Goal: Use online tool/utility: Utilize a website feature to perform a specific function

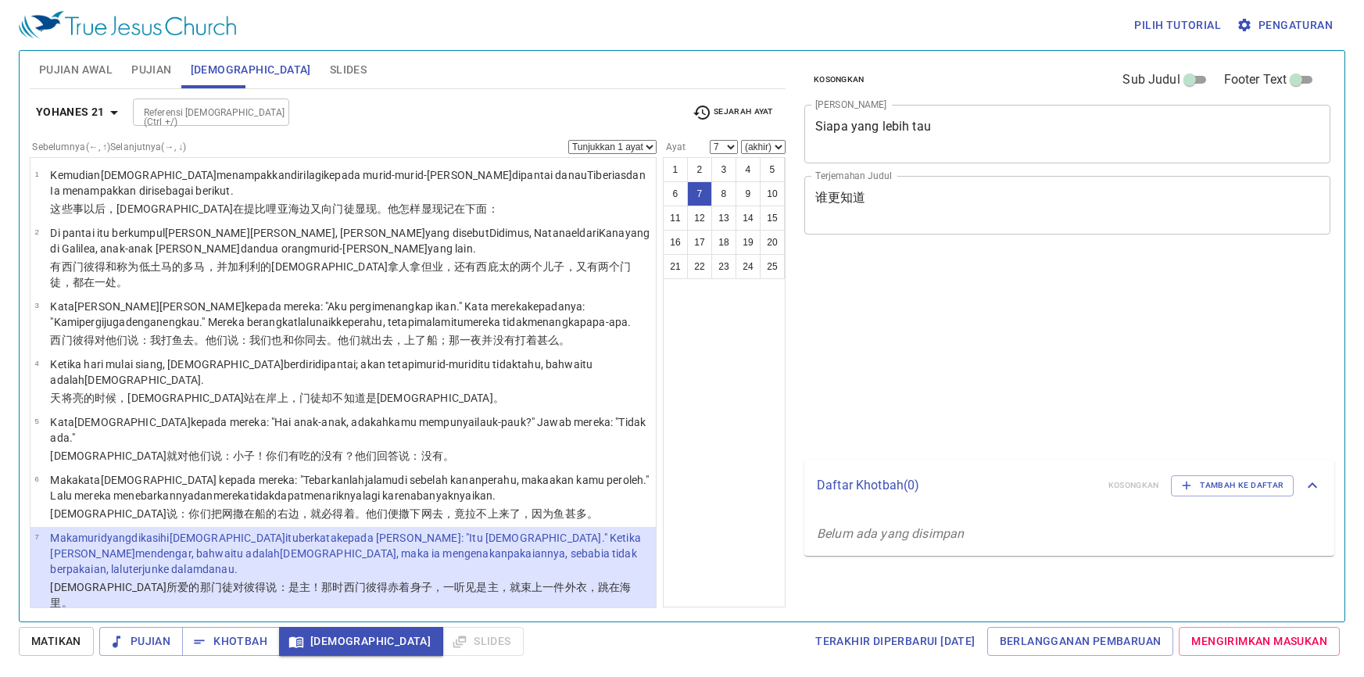
select select "7"
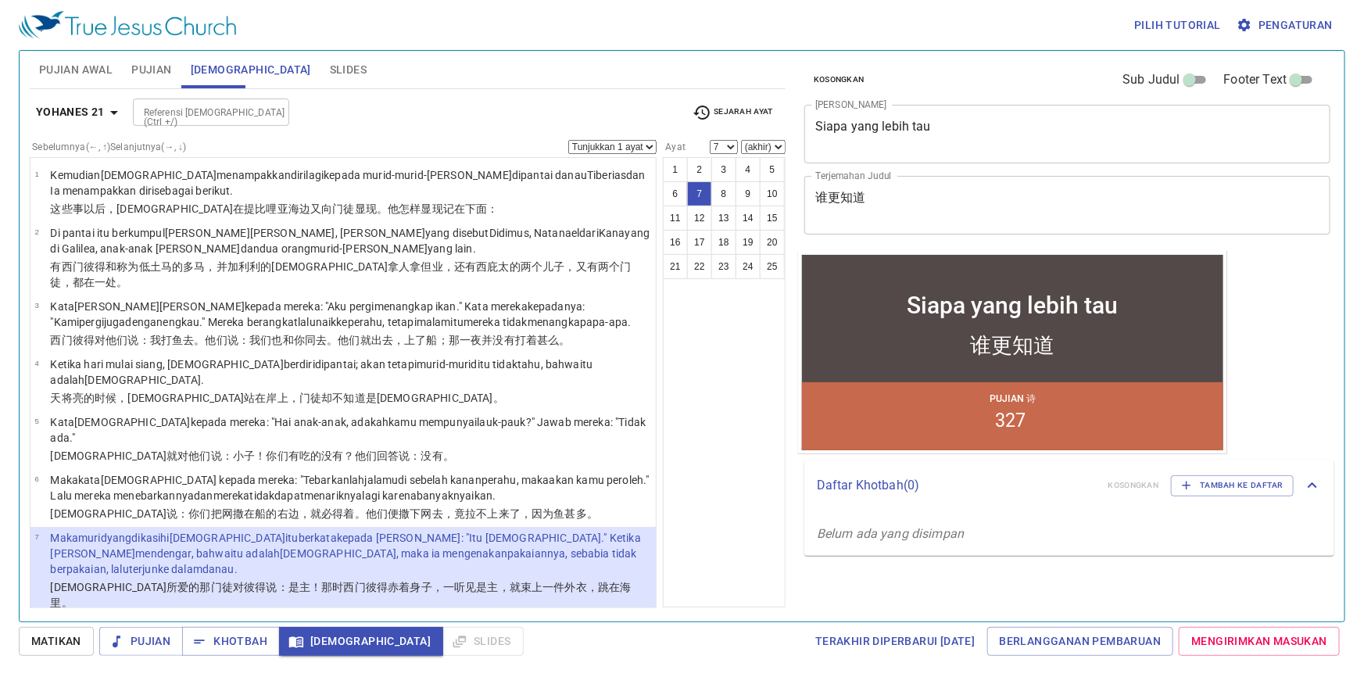
click at [400, 123] on div "Referensi Alkitab (Ctrl +/) Referensi Alkitab (Ctrl +/)" at bounding box center [406, 111] width 547 height 27
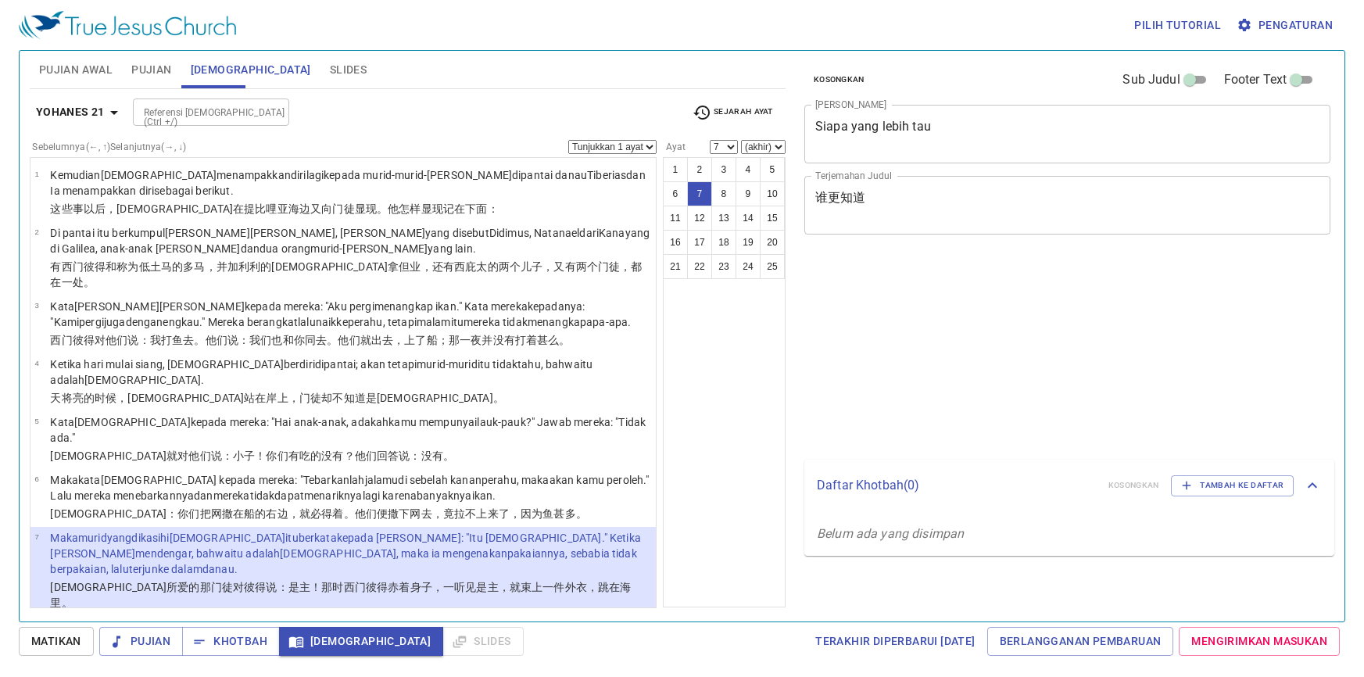
select select "7"
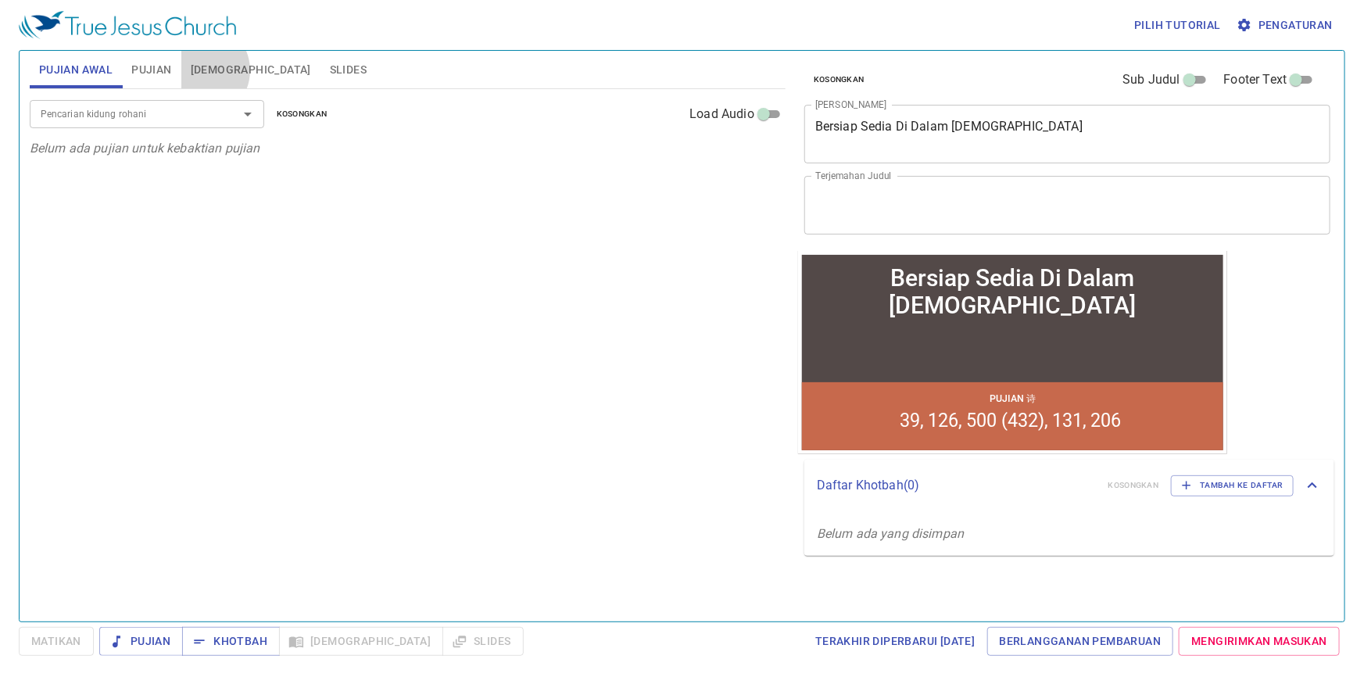
click at [201, 70] on span "Alkitab" at bounding box center [251, 70] width 120 height 20
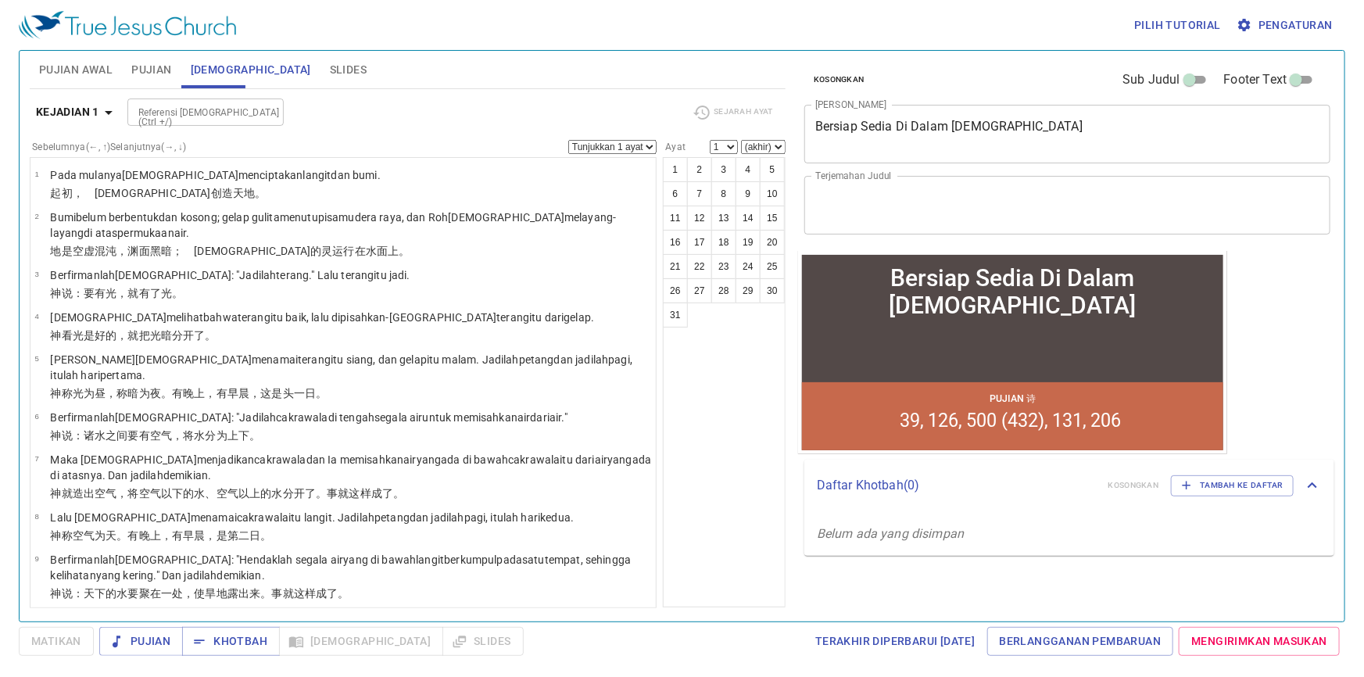
click at [164, 56] on button "Pujian" at bounding box center [151, 70] width 59 height 38
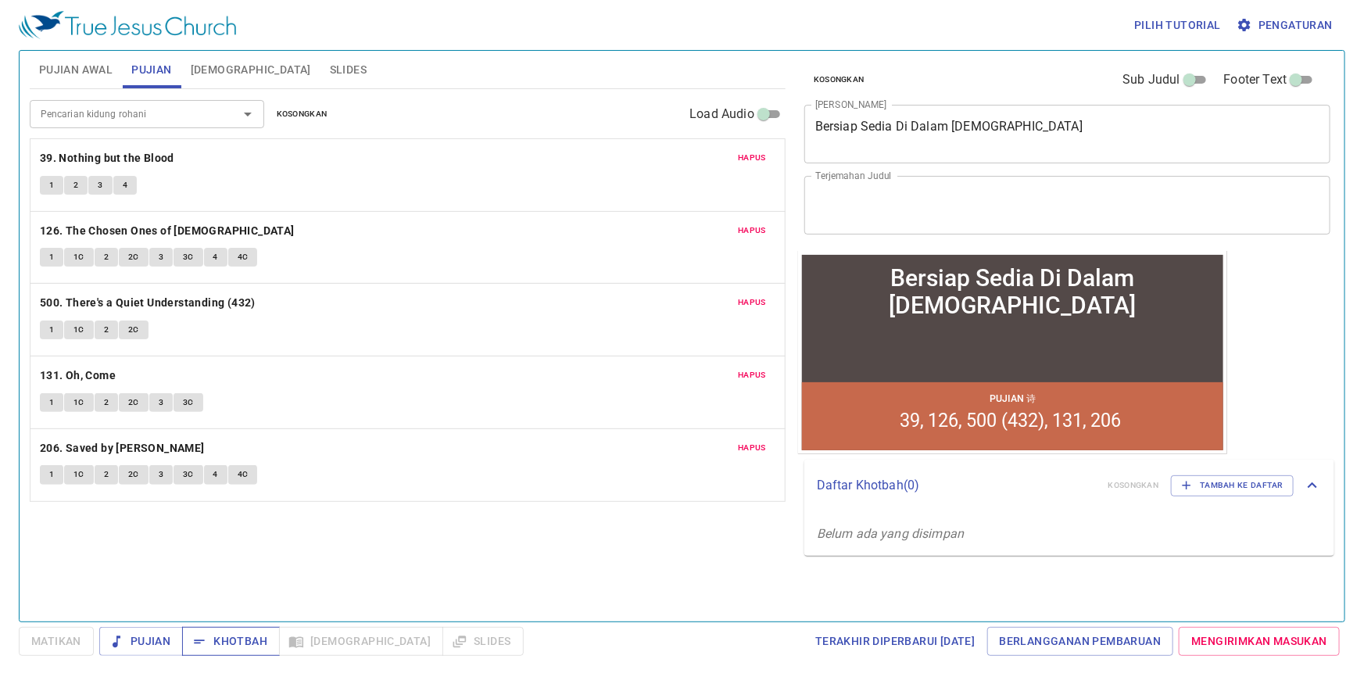
click at [222, 638] on span "Khotbah" at bounding box center [231, 641] width 73 height 20
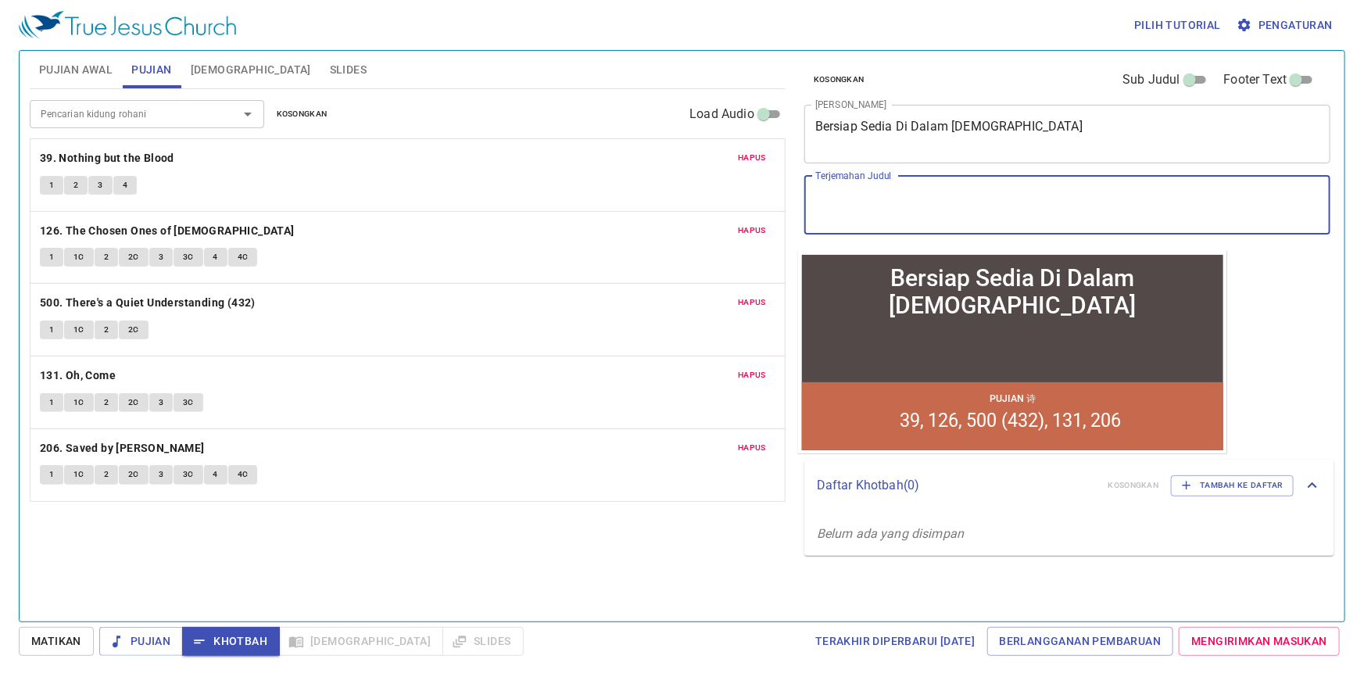
click at [849, 196] on textarea "Terjemahan Judul" at bounding box center [1067, 205] width 504 height 30
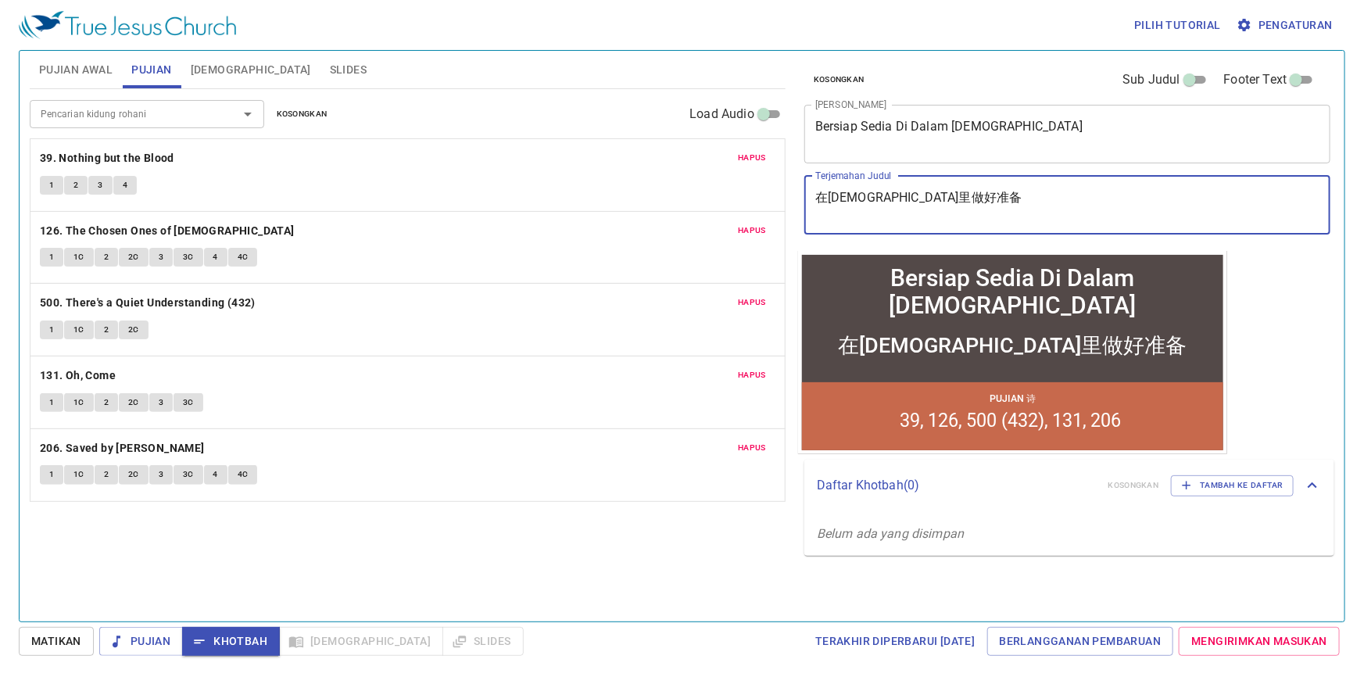
click at [833, 202] on textarea "在基督里做好准备" at bounding box center [1067, 205] width 504 height 30
click at [846, 191] on textarea "在 基督里做好准备" at bounding box center [1067, 205] width 504 height 30
click at [864, 195] on textarea "在 基 督里做好准备" at bounding box center [1067, 205] width 504 height 30
click at [874, 195] on textarea "在 基 督 里做好准备" at bounding box center [1067, 205] width 504 height 30
click at [894, 199] on textarea "在 基 督 里 做好准备" at bounding box center [1067, 205] width 504 height 30
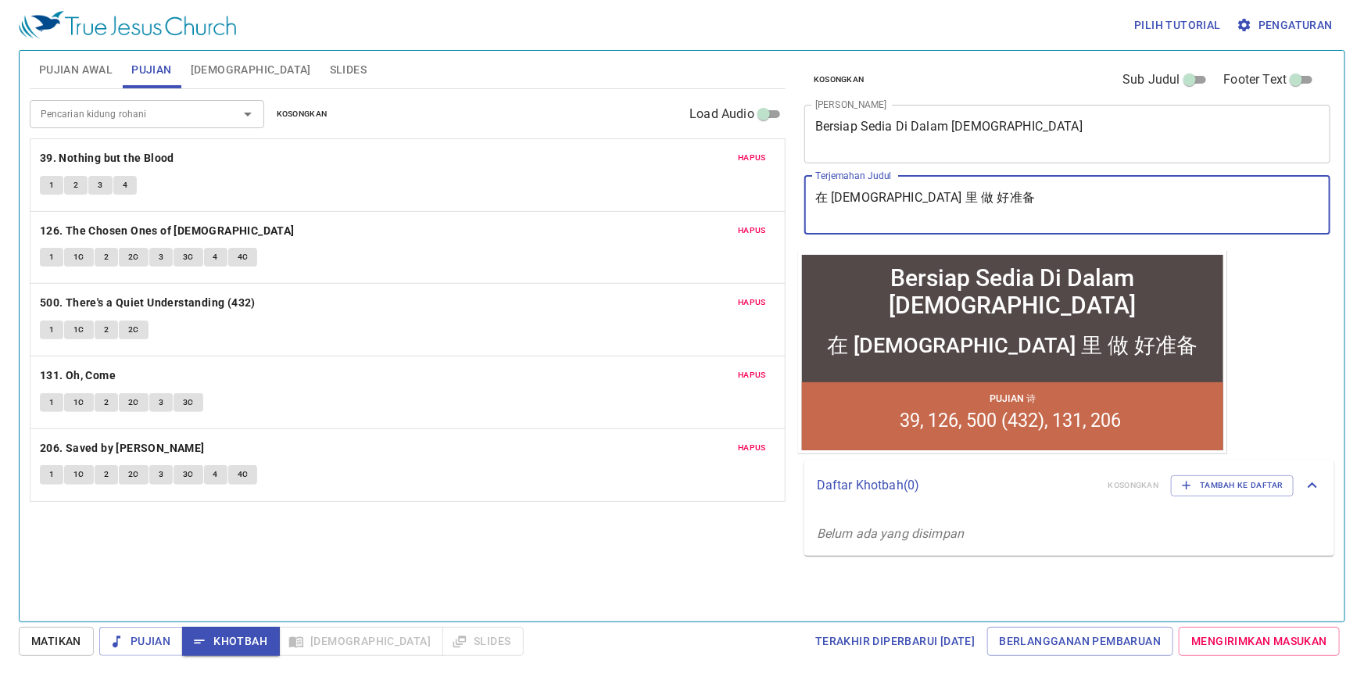
click at [914, 199] on textarea "在 基 督 里 做 好准备" at bounding box center [1067, 205] width 504 height 30
click at [910, 191] on textarea "在 基 督 里 做 好准备" at bounding box center [1067, 205] width 504 height 30
click at [924, 196] on textarea "在 基 督 里 做 好 准备" at bounding box center [1067, 205] width 504 height 30
type textarea "在 [DEMOGRAPHIC_DATA] 督 里 做 好 准 备"
click at [330, 68] on span "Slides" at bounding box center [348, 70] width 37 height 20
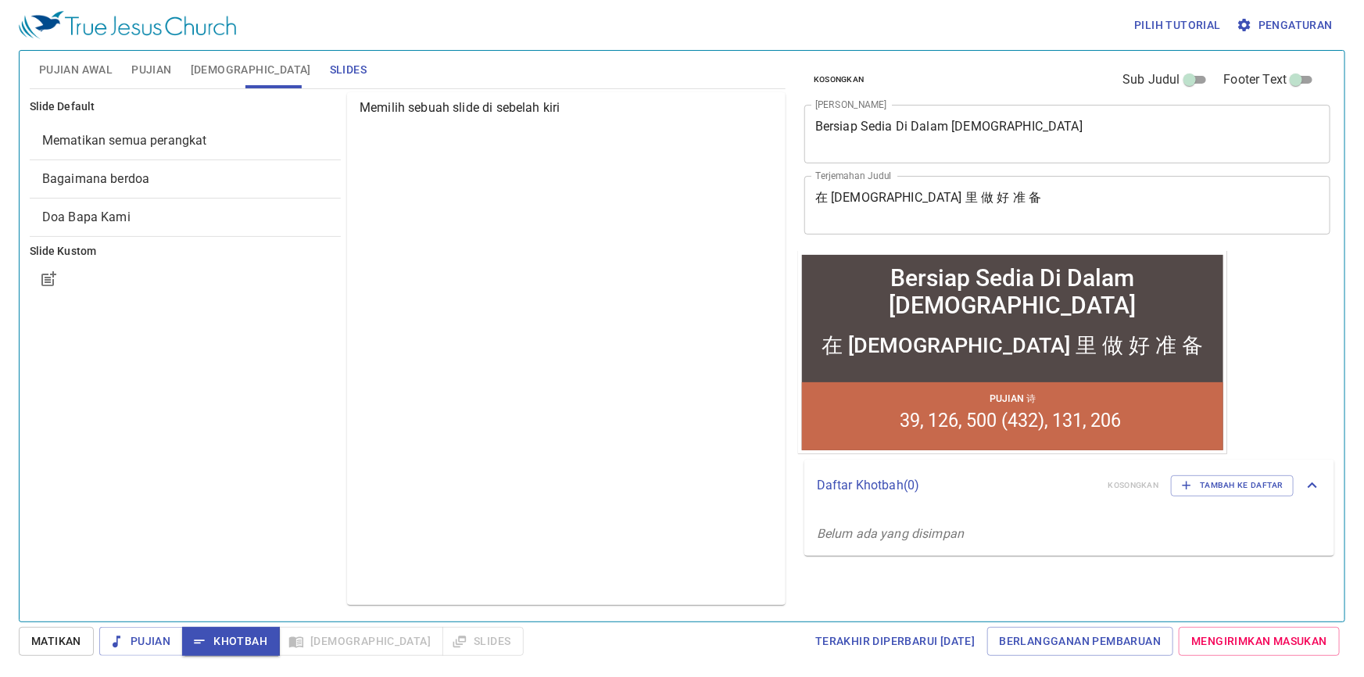
click at [203, 177] on span "Bagaimana berdoa" at bounding box center [185, 179] width 286 height 19
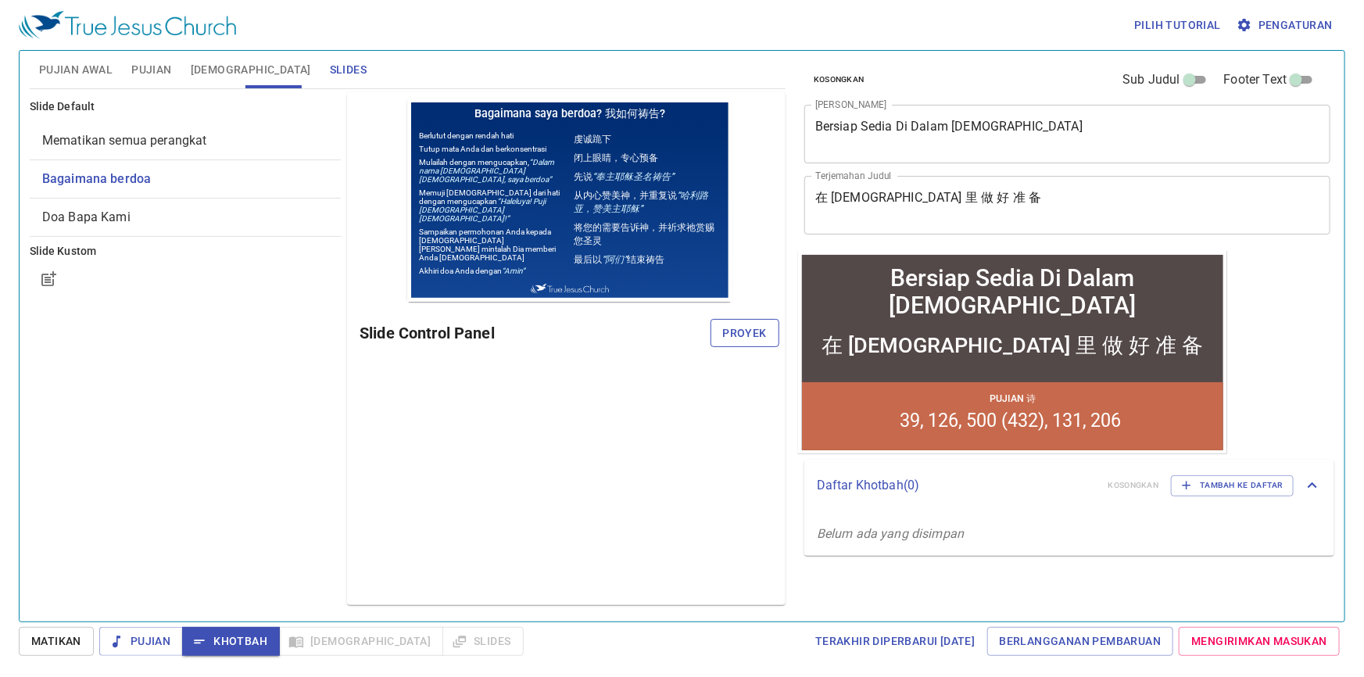
click at [744, 329] on span "Proyek" at bounding box center [745, 334] width 44 height 20
click at [266, 645] on span "Khotbah" at bounding box center [231, 641] width 73 height 20
click at [202, 63] on span "[DEMOGRAPHIC_DATA]" at bounding box center [251, 70] width 120 height 20
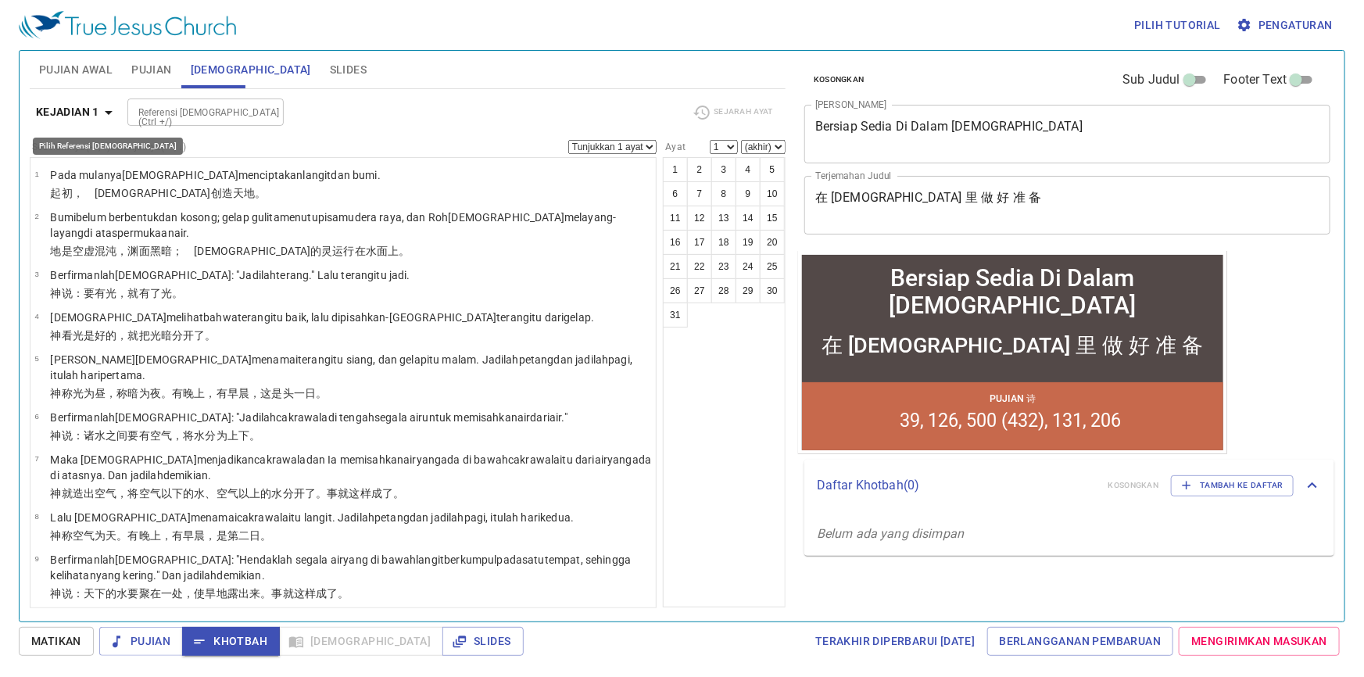
click at [113, 113] on icon "button" at bounding box center [108, 112] width 19 height 19
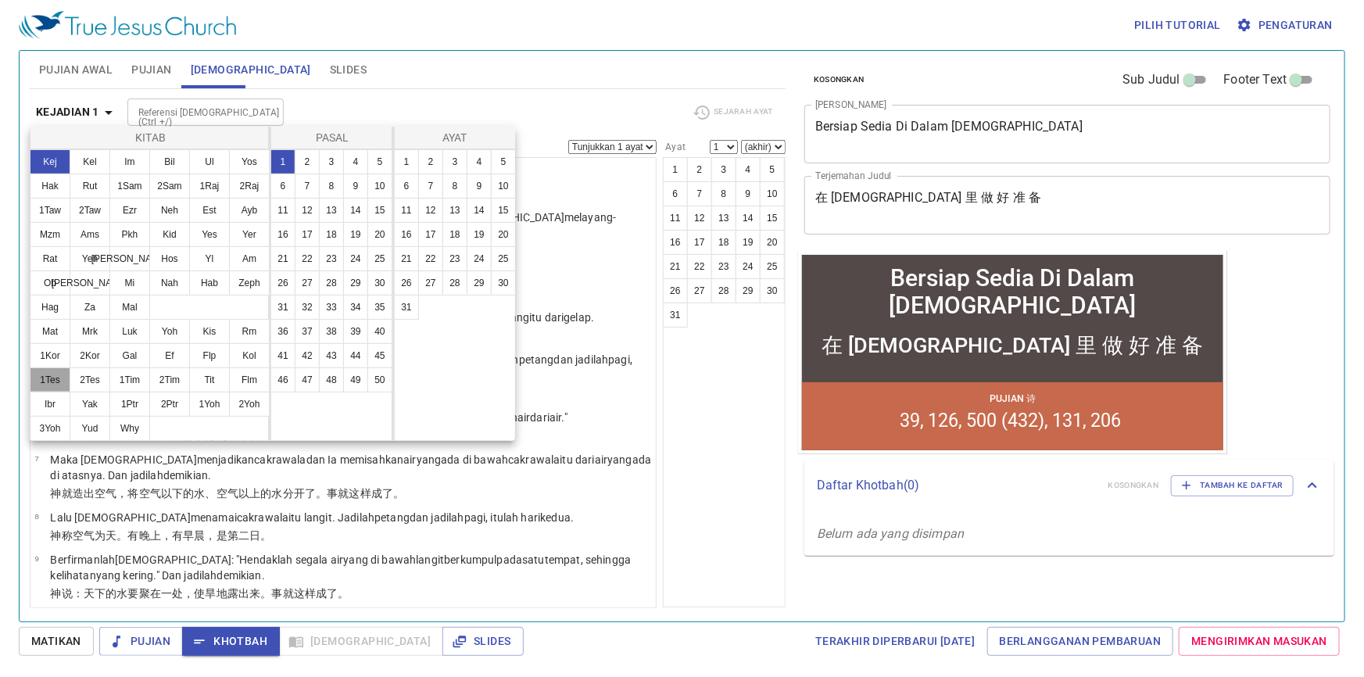
click at [0, 0] on button "1Tes" at bounding box center [0, 0] width 0 height 0
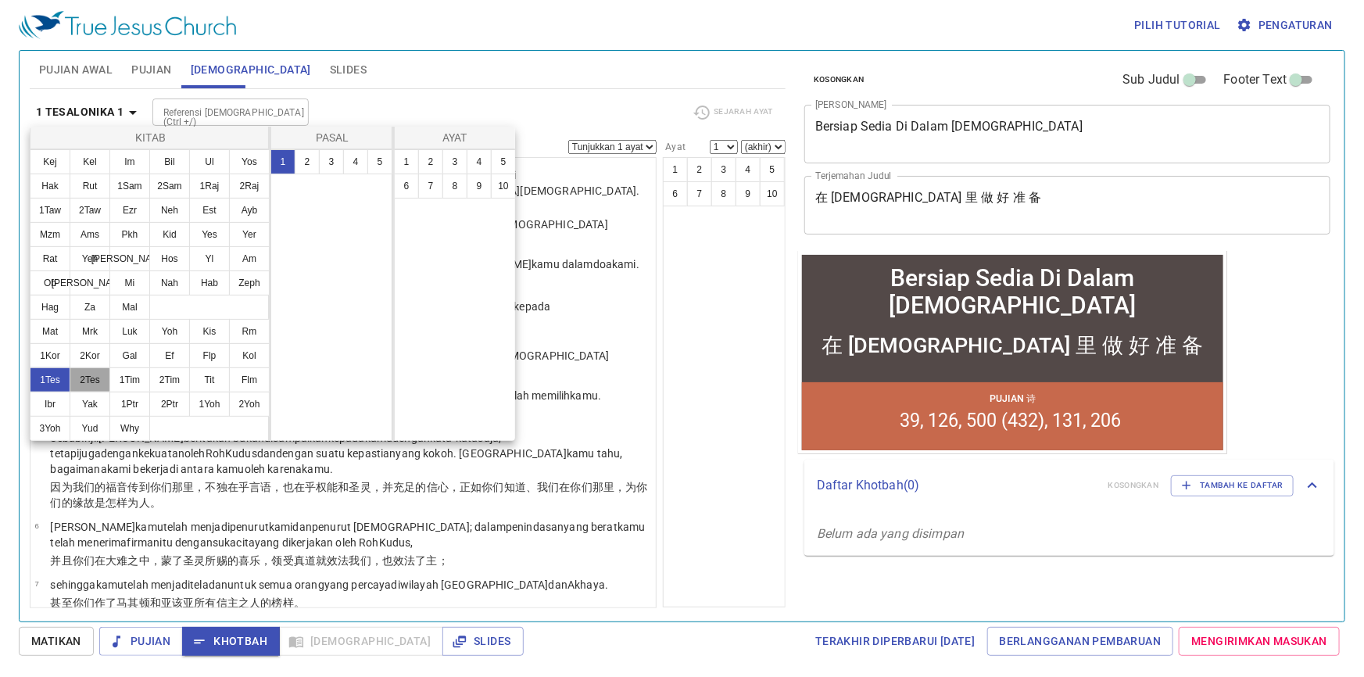
click at [96, 376] on button "2Tes" at bounding box center [90, 379] width 41 height 25
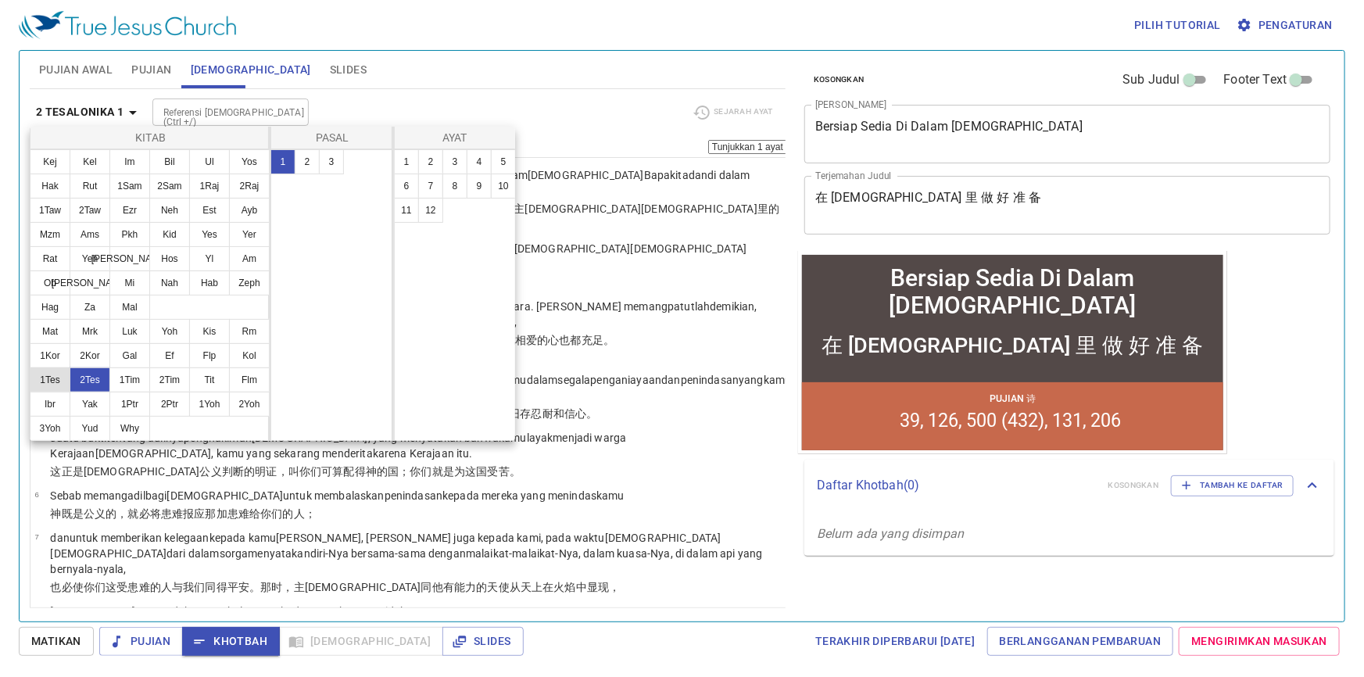
click at [0, 0] on button "1Tes" at bounding box center [0, 0] width 0 height 0
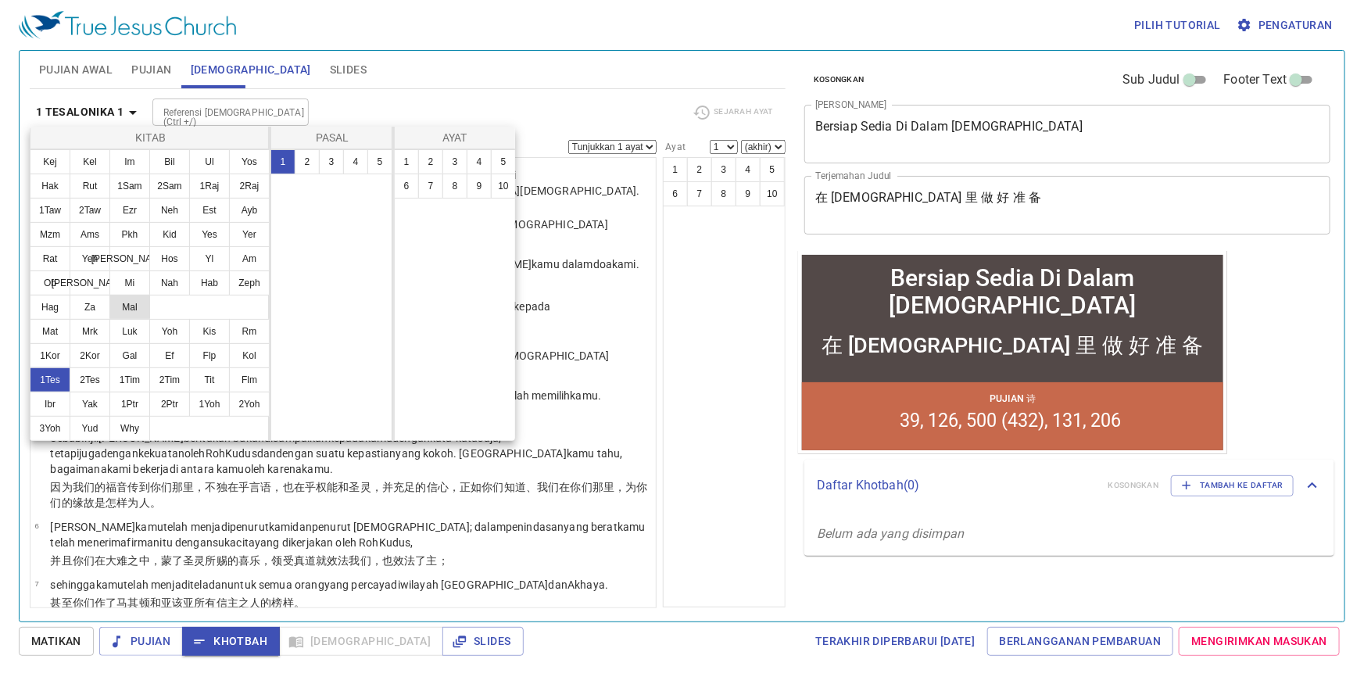
click at [137, 309] on button "Mal" at bounding box center [129, 307] width 41 height 25
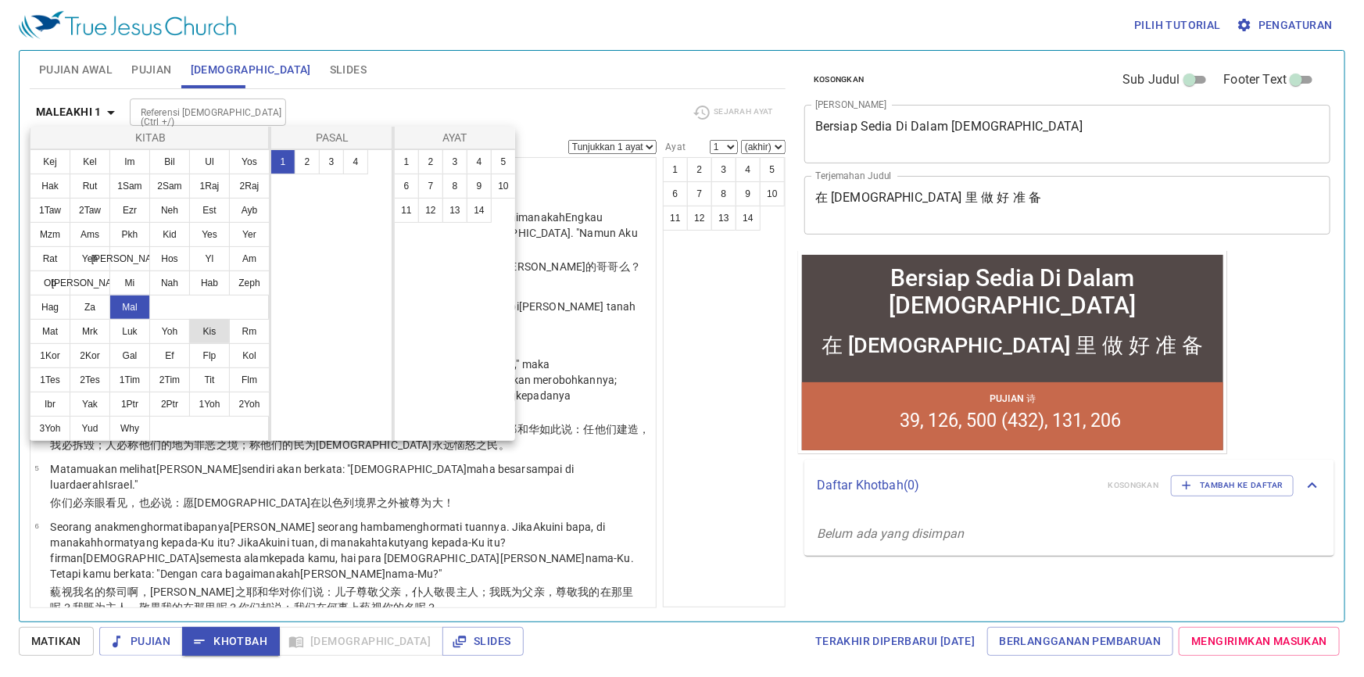
click at [0, 0] on button "Kis" at bounding box center [0, 0] width 0 height 0
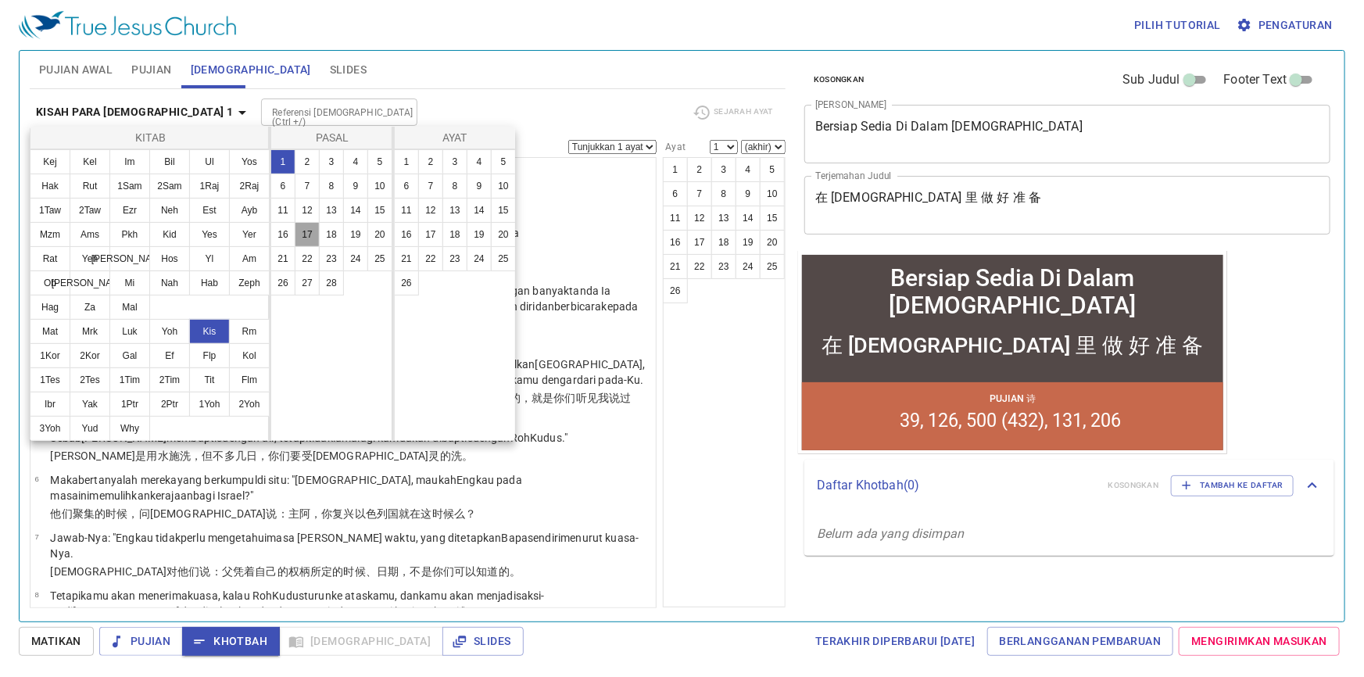
click at [315, 238] on button "17" at bounding box center [307, 234] width 25 height 25
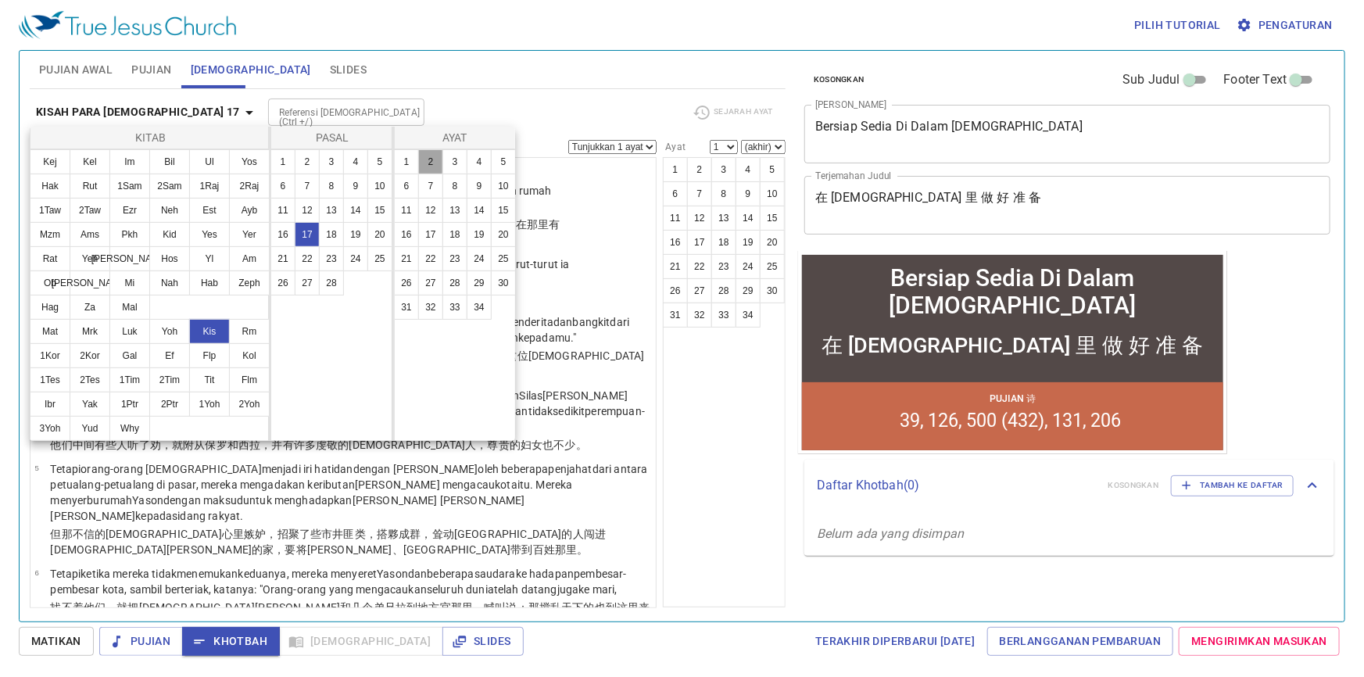
click at [0, 0] on button "2" at bounding box center [0, 0] width 0 height 0
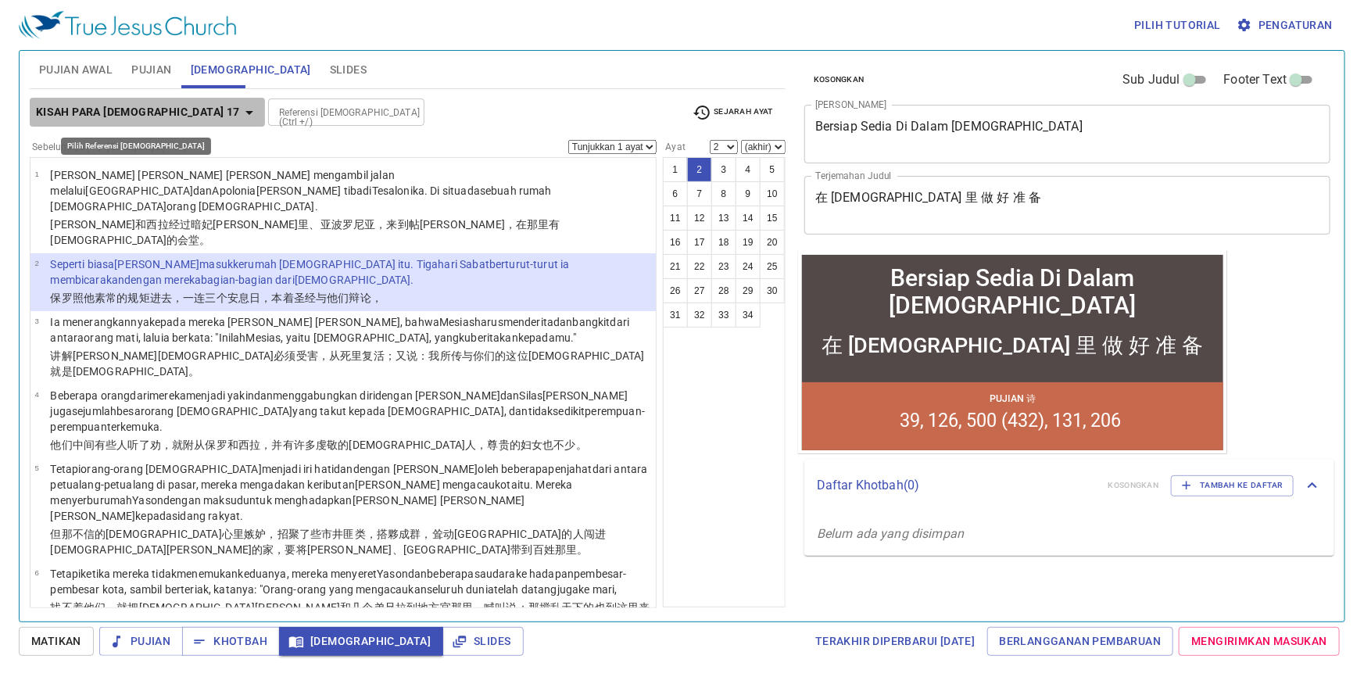
click at [245, 113] on icon "button" at bounding box center [249, 113] width 8 height 4
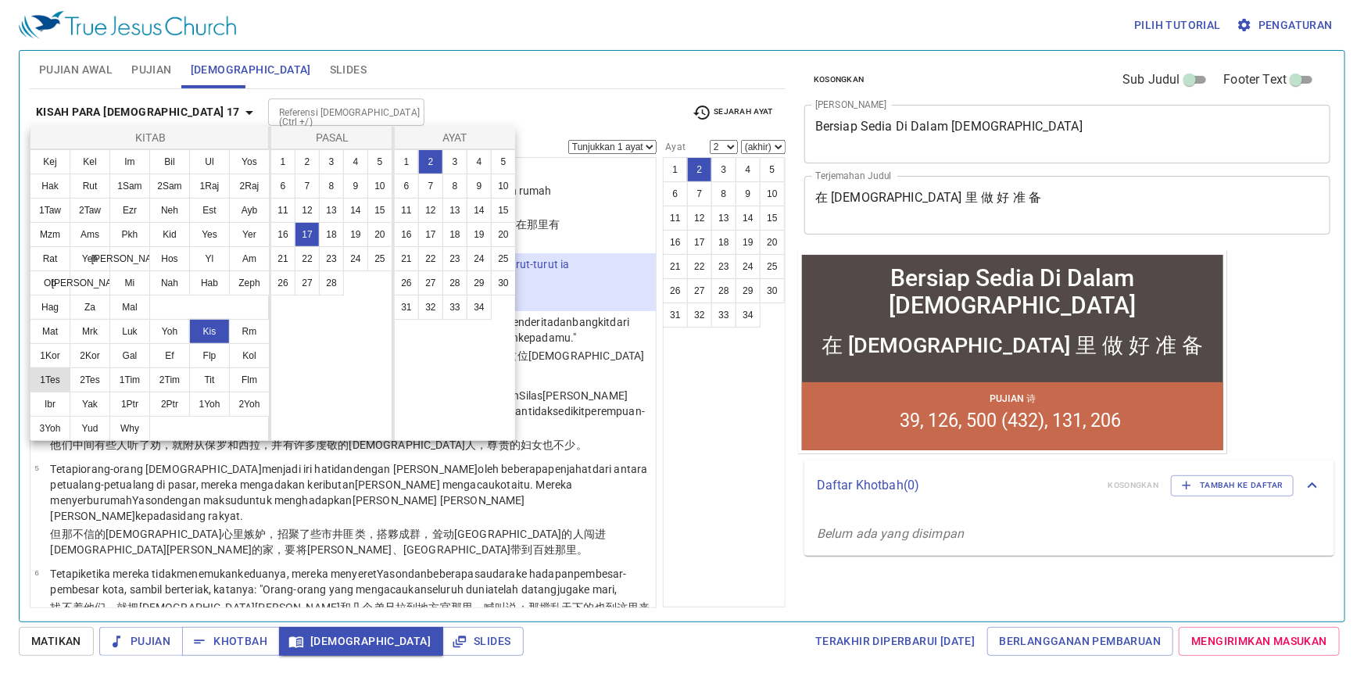
click at [63, 387] on button "1Tes" at bounding box center [50, 379] width 41 height 25
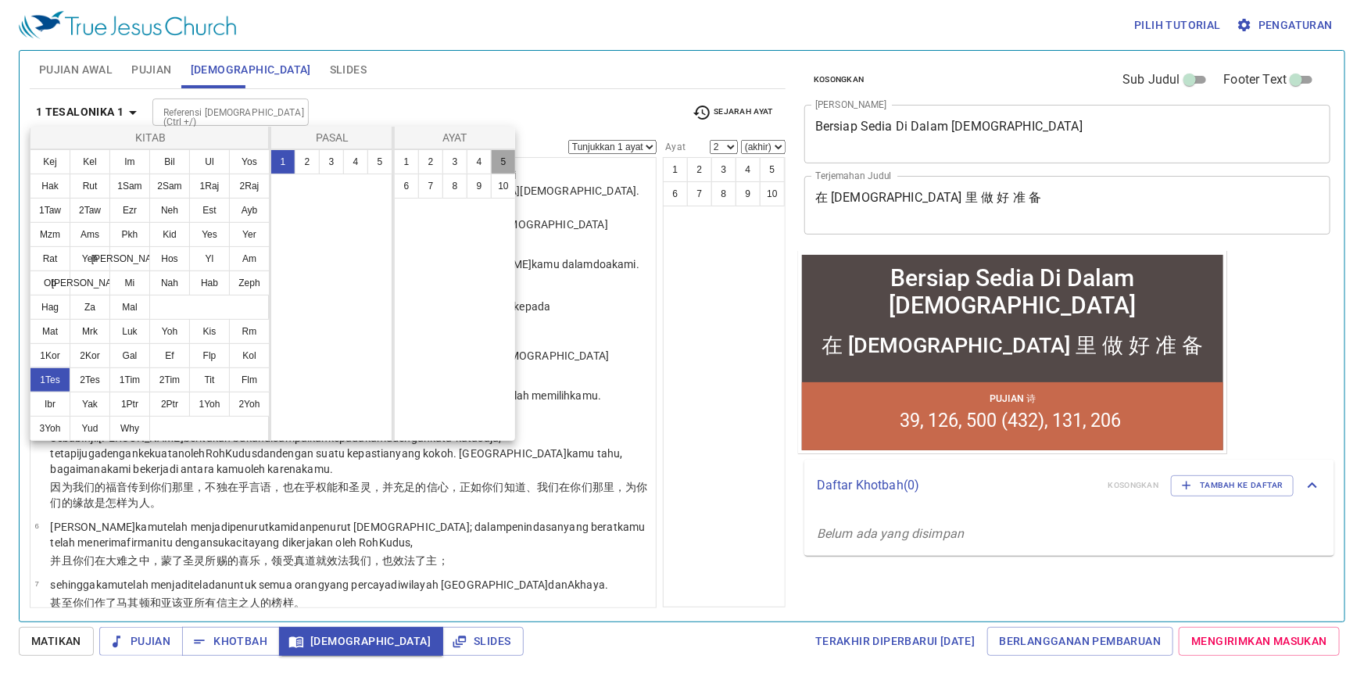
click at [500, 159] on button "5" at bounding box center [503, 161] width 25 height 25
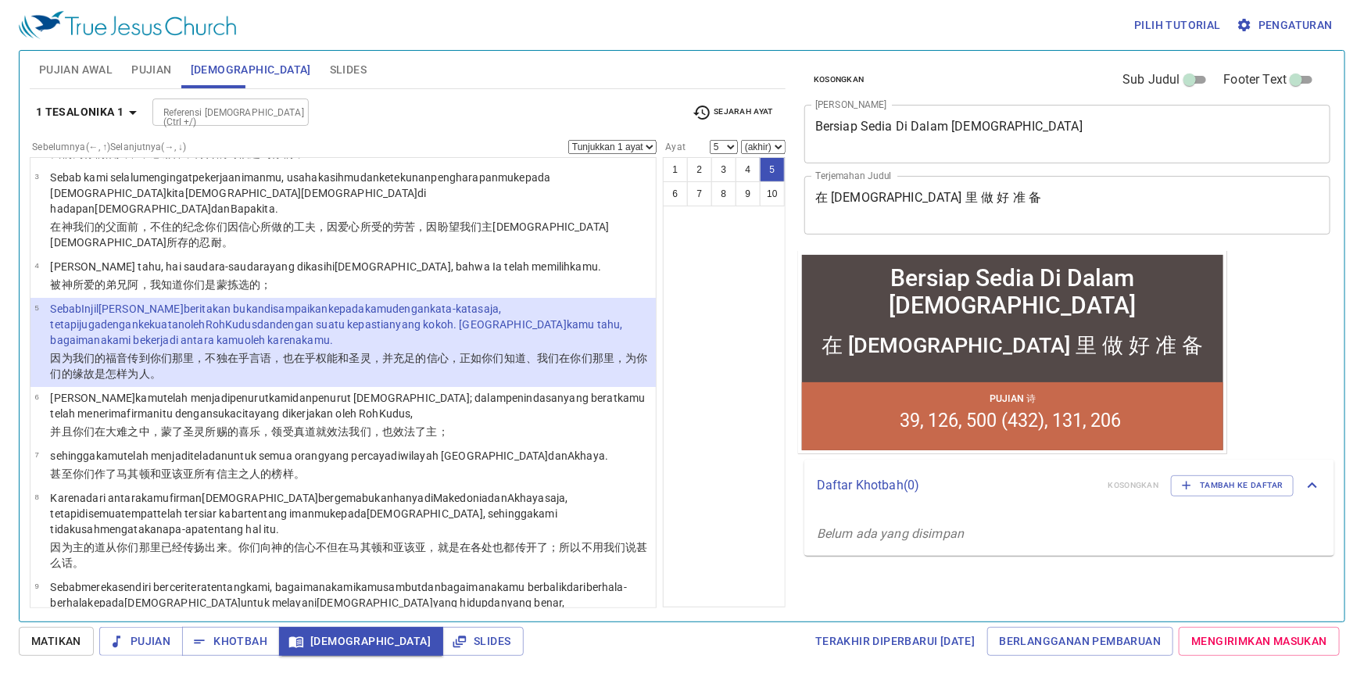
scroll to position [141, 0]
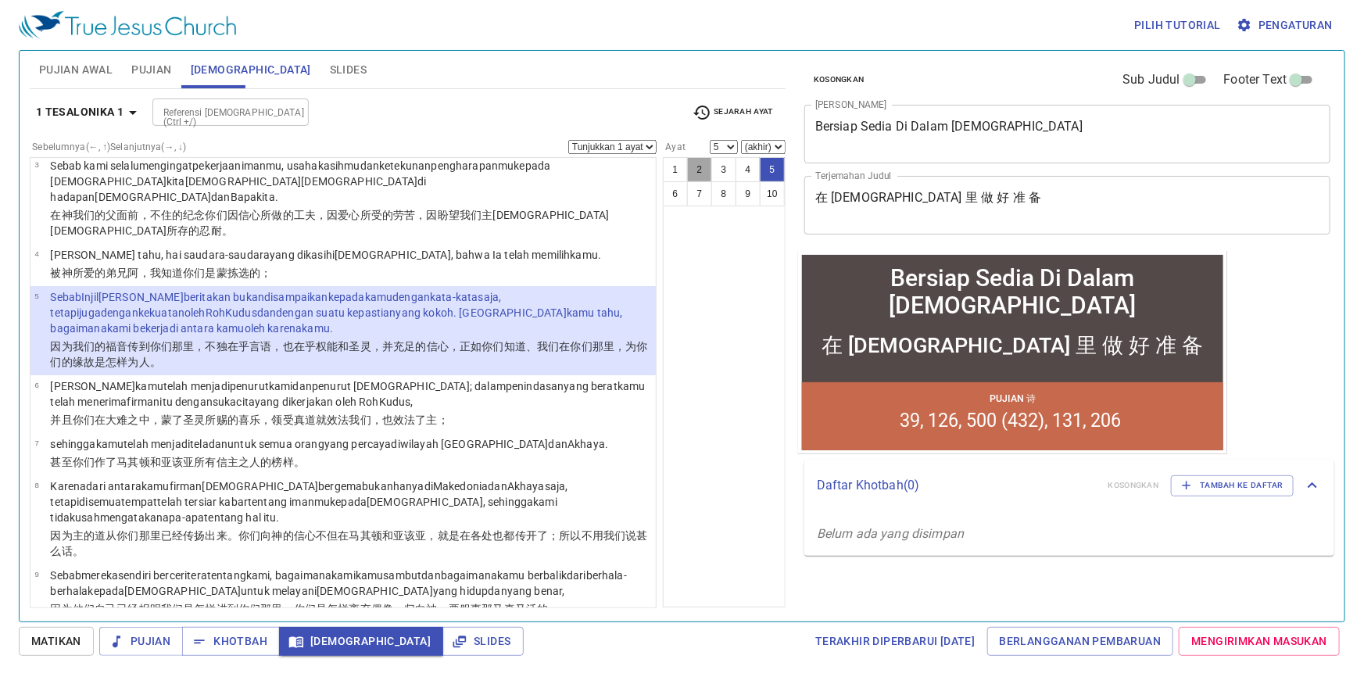
click at [703, 168] on button "2" at bounding box center [699, 169] width 25 height 25
select select "2"
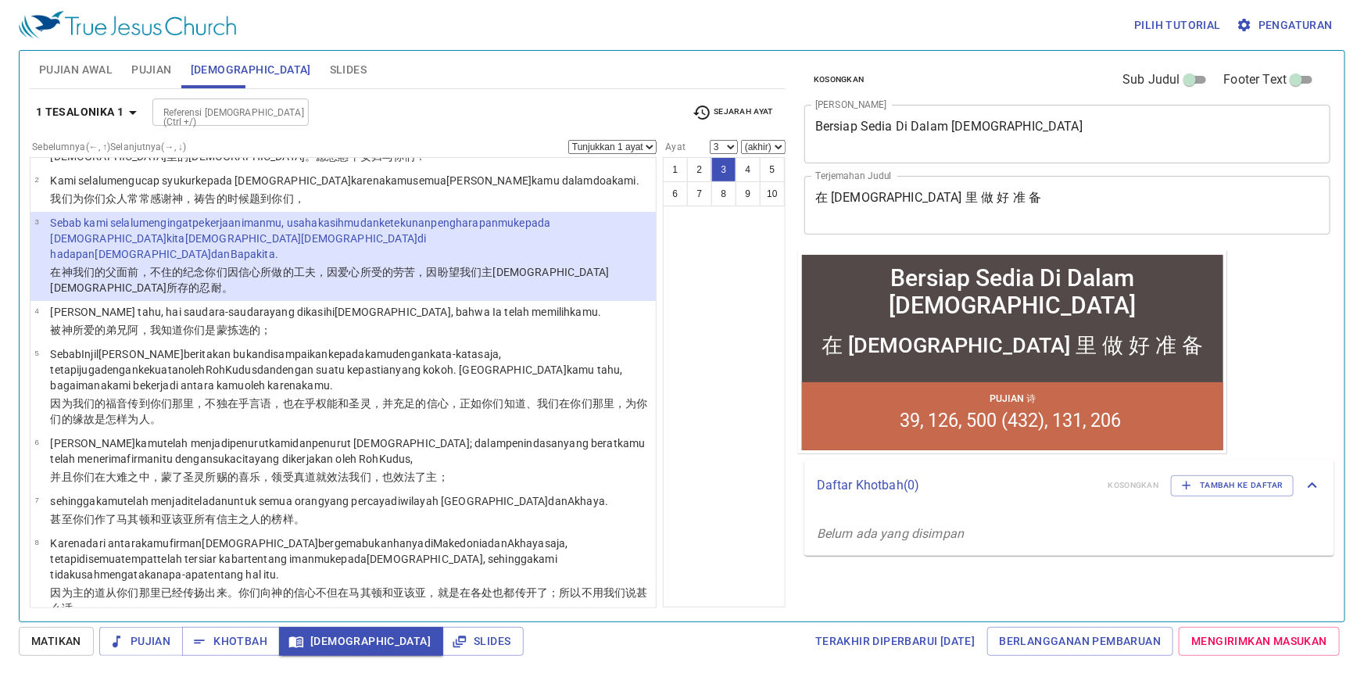
scroll to position [88, 0]
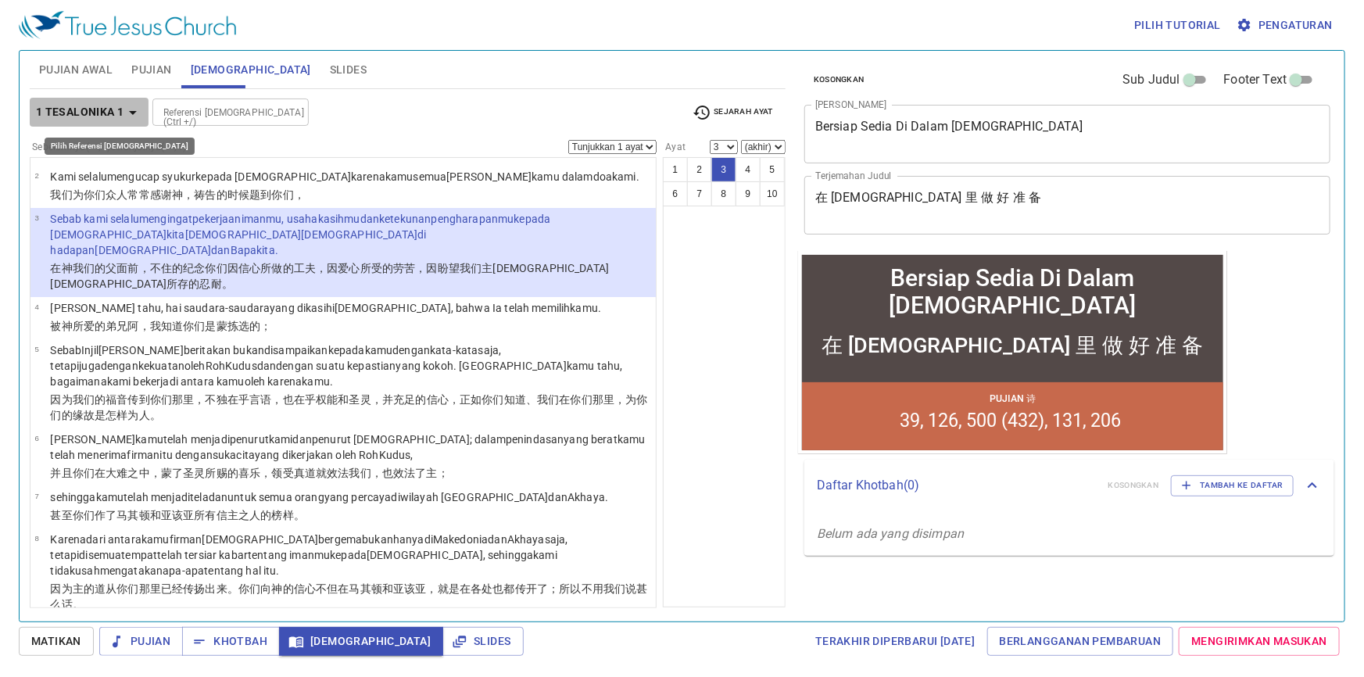
click at [135, 118] on icon "button" at bounding box center [132, 112] width 19 height 19
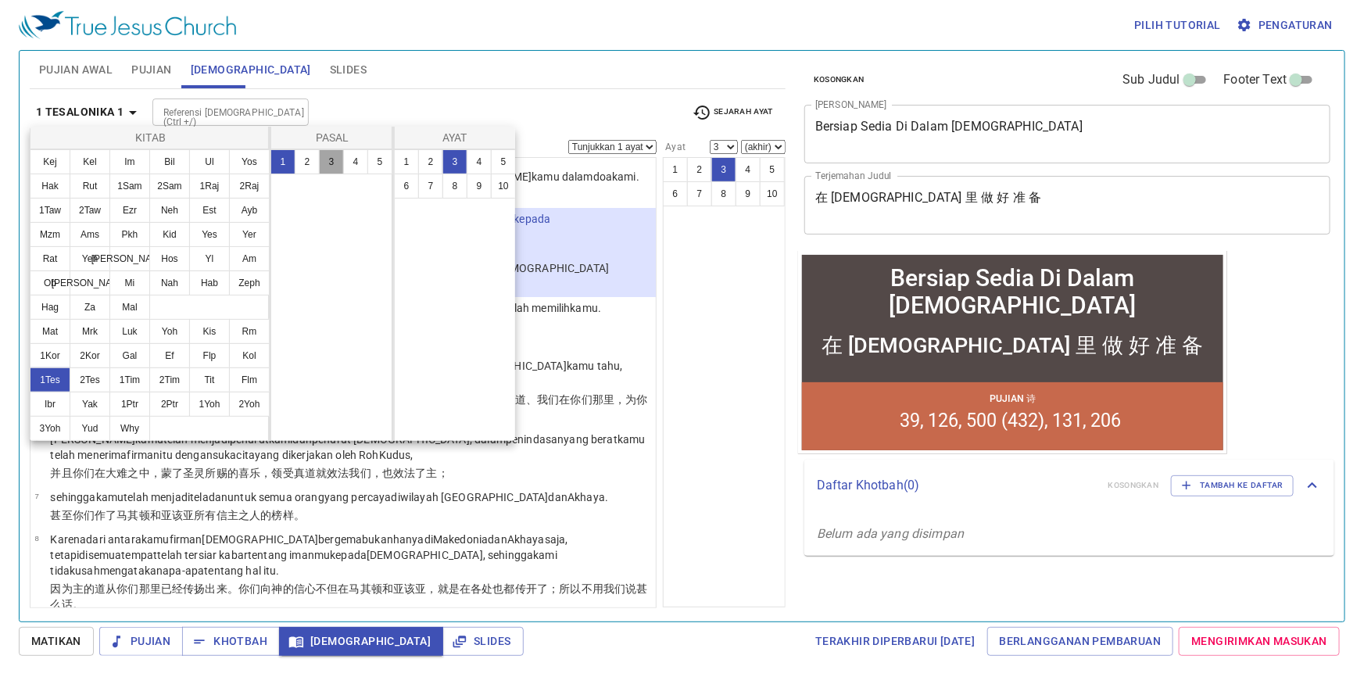
click at [329, 156] on button "3" at bounding box center [331, 161] width 25 height 25
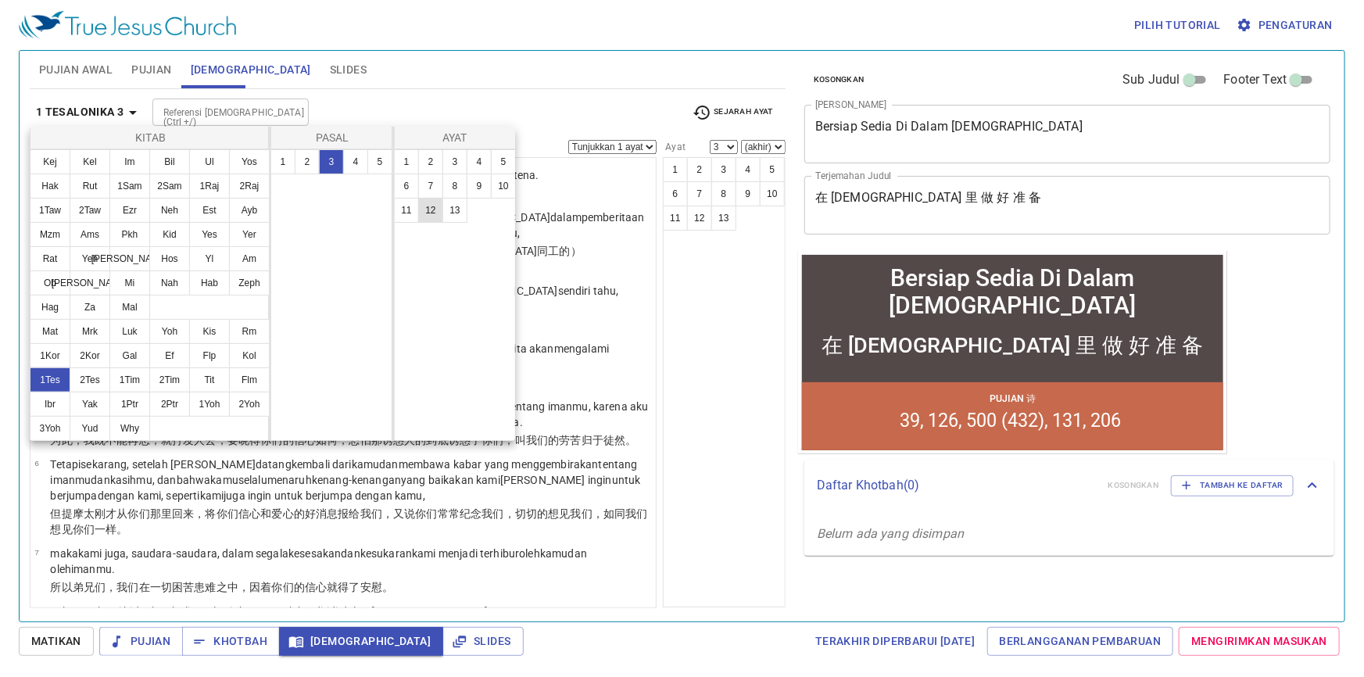
click at [439, 203] on button "12" at bounding box center [430, 210] width 25 height 25
select select "12"
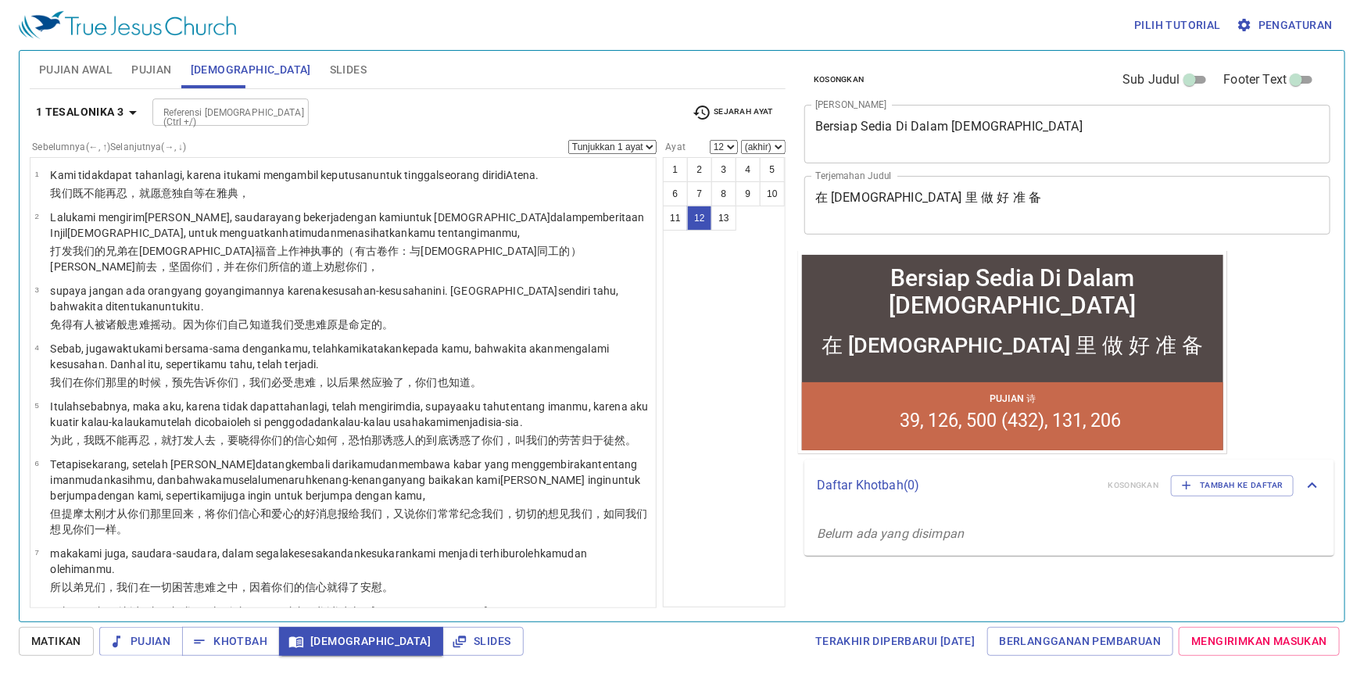
scroll to position [314, 0]
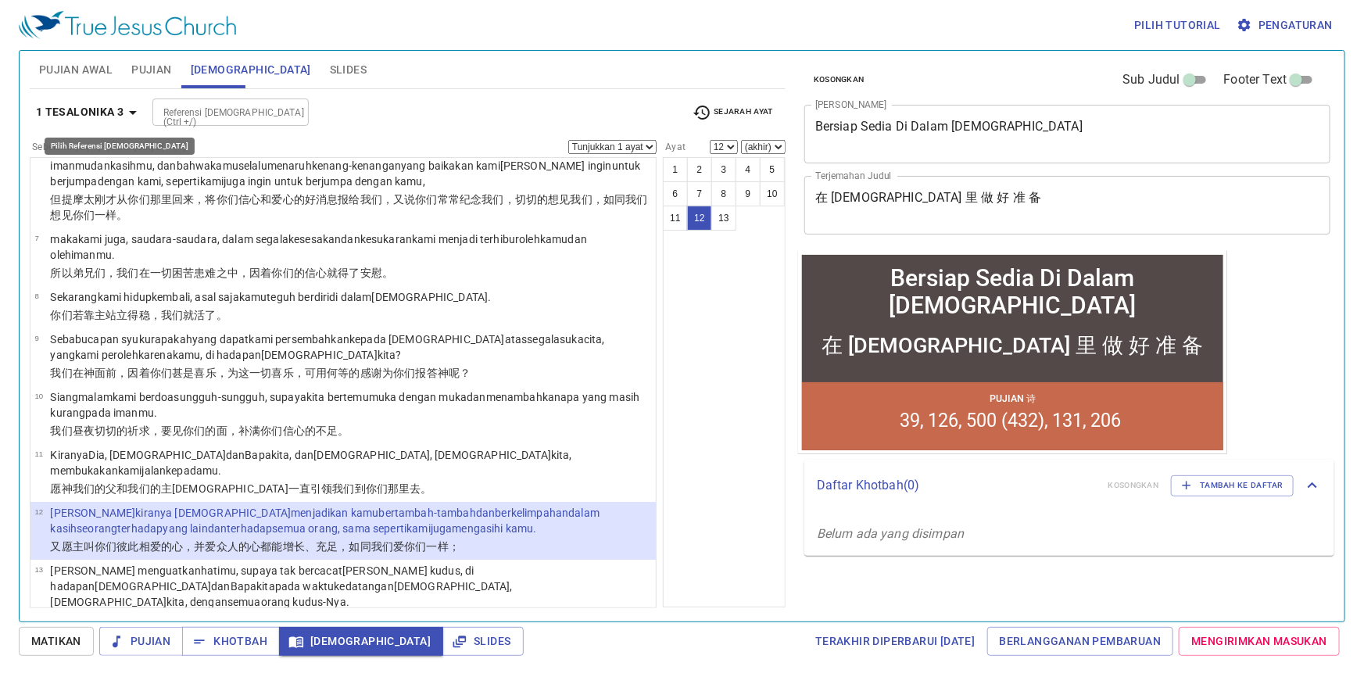
click at [133, 103] on icon "button" at bounding box center [132, 112] width 19 height 19
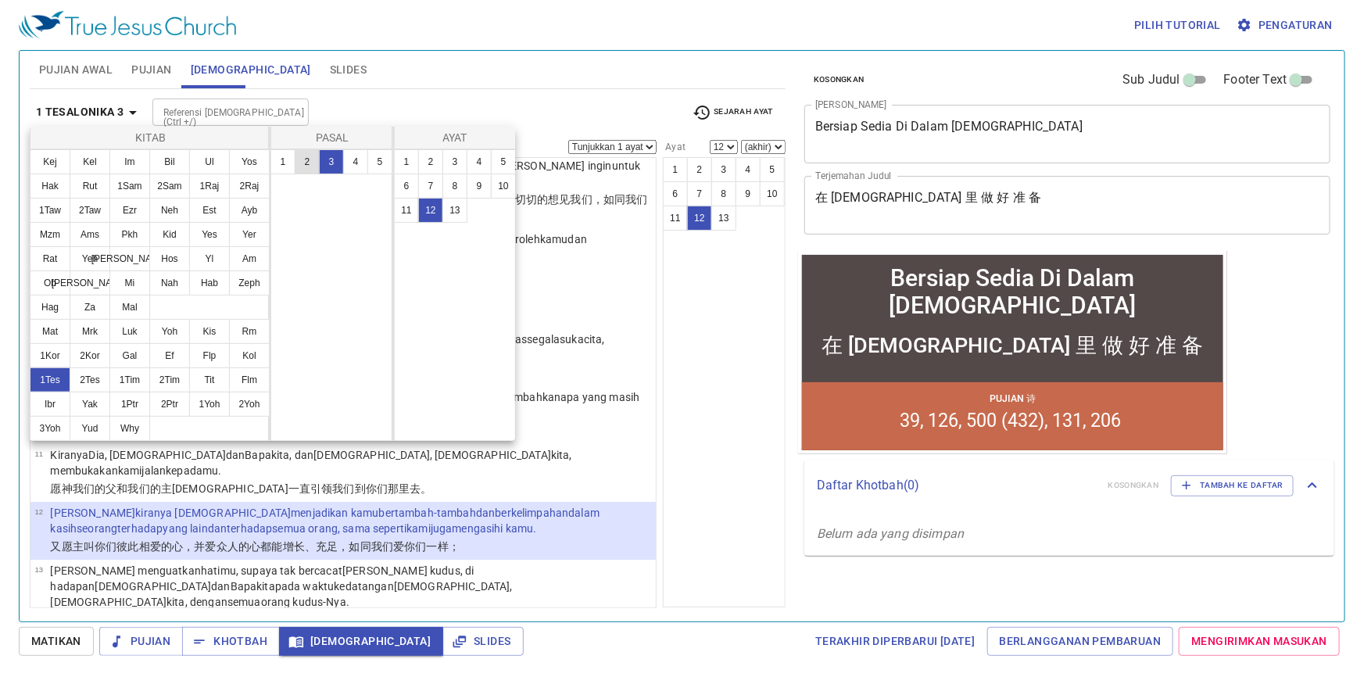
click at [317, 158] on button "2" at bounding box center [307, 161] width 25 height 25
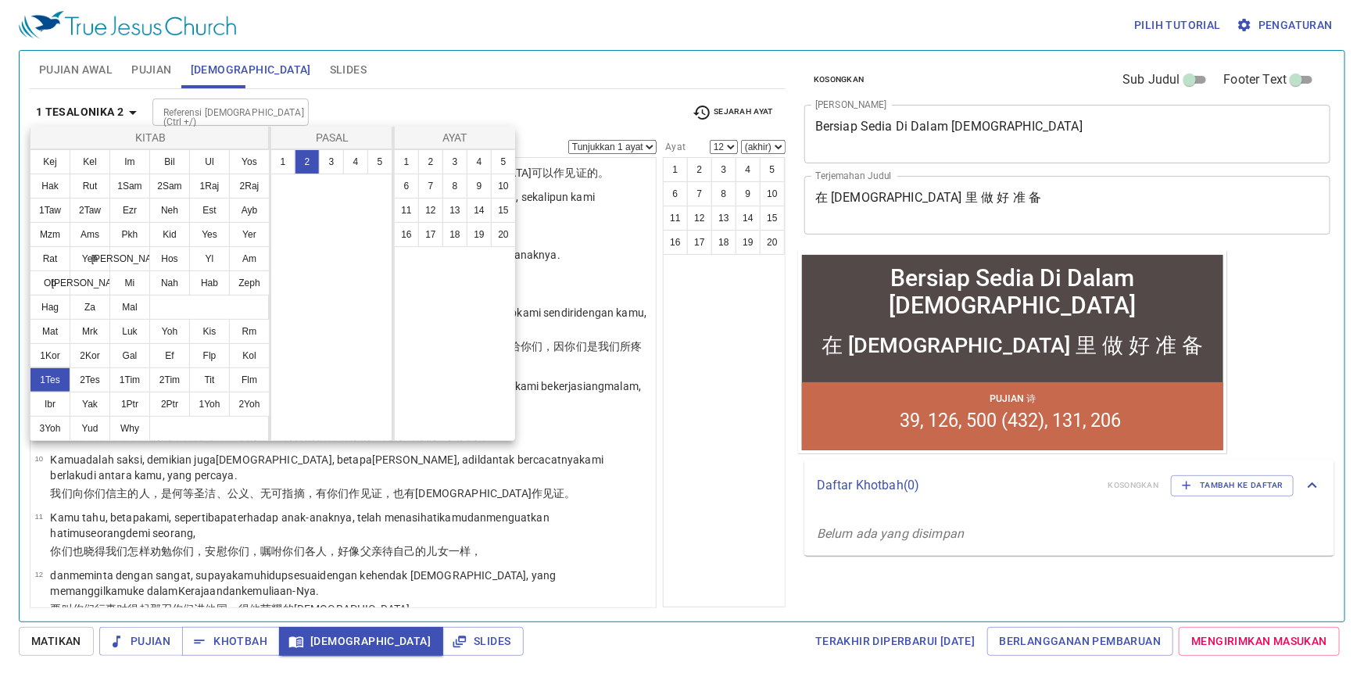
scroll to position [0, 0]
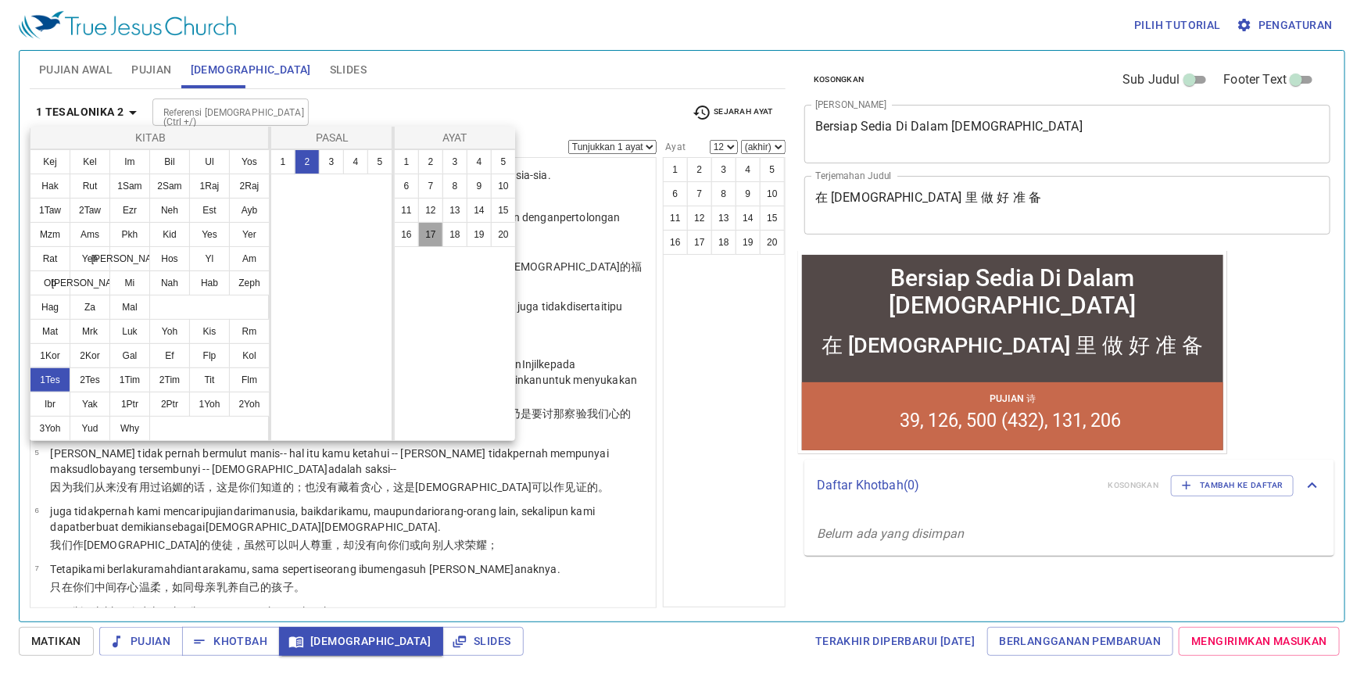
click at [430, 231] on button "17" at bounding box center [430, 234] width 25 height 25
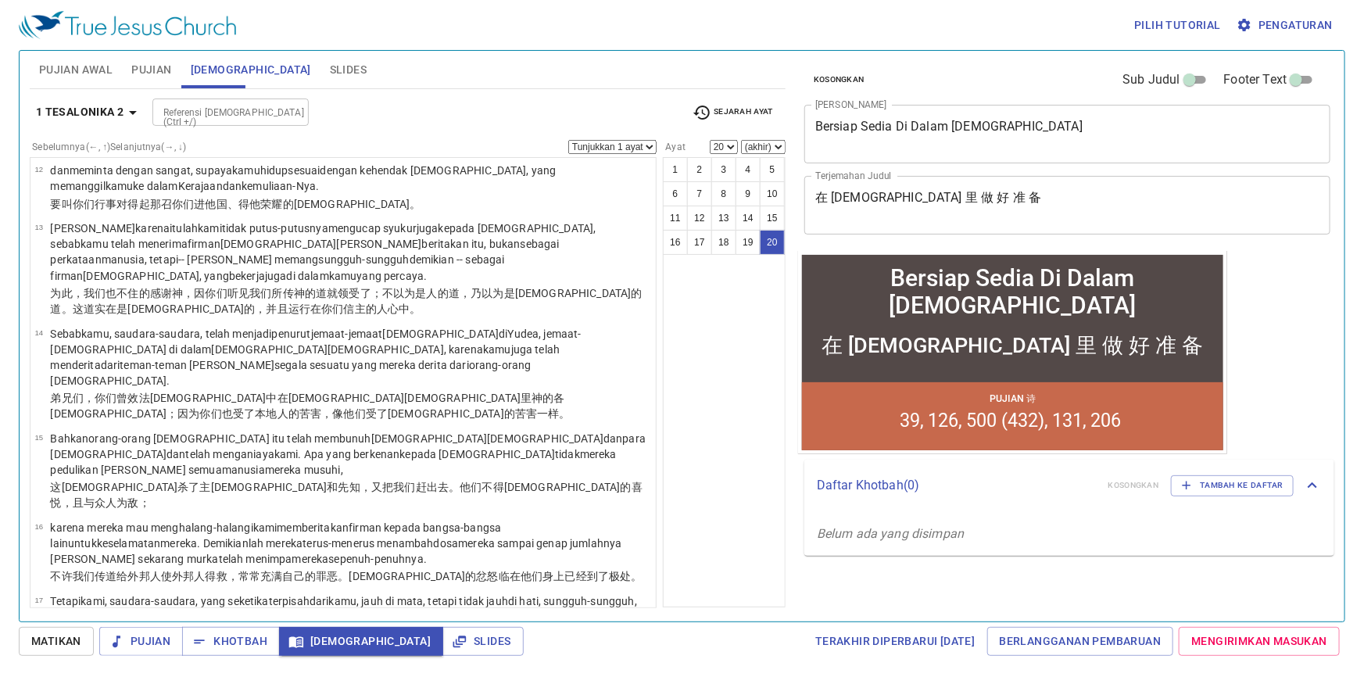
select select "19"
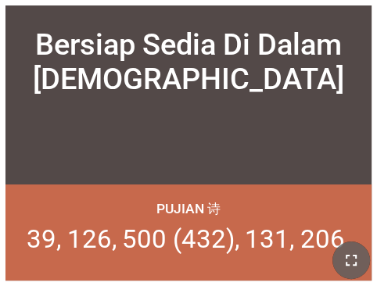
click at [363, 257] on button "button" at bounding box center [351, 260] width 38 height 38
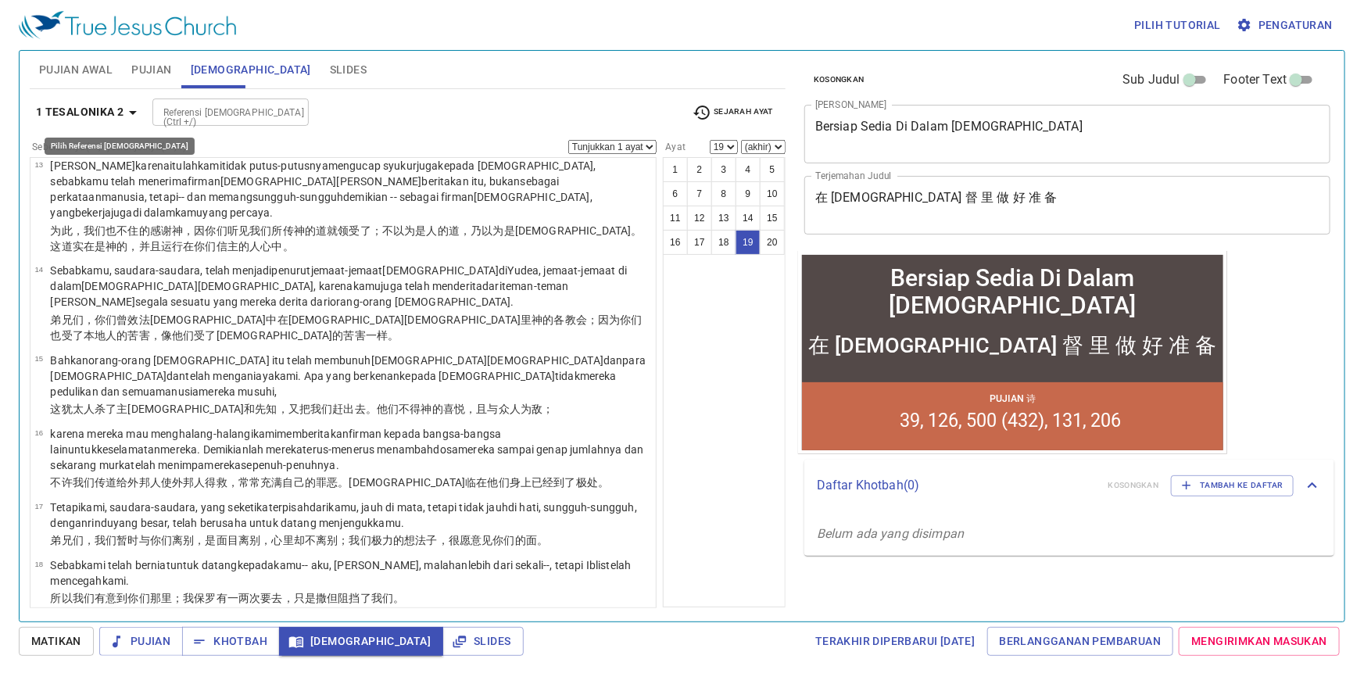
click at [140, 113] on icon "button" at bounding box center [132, 112] width 19 height 19
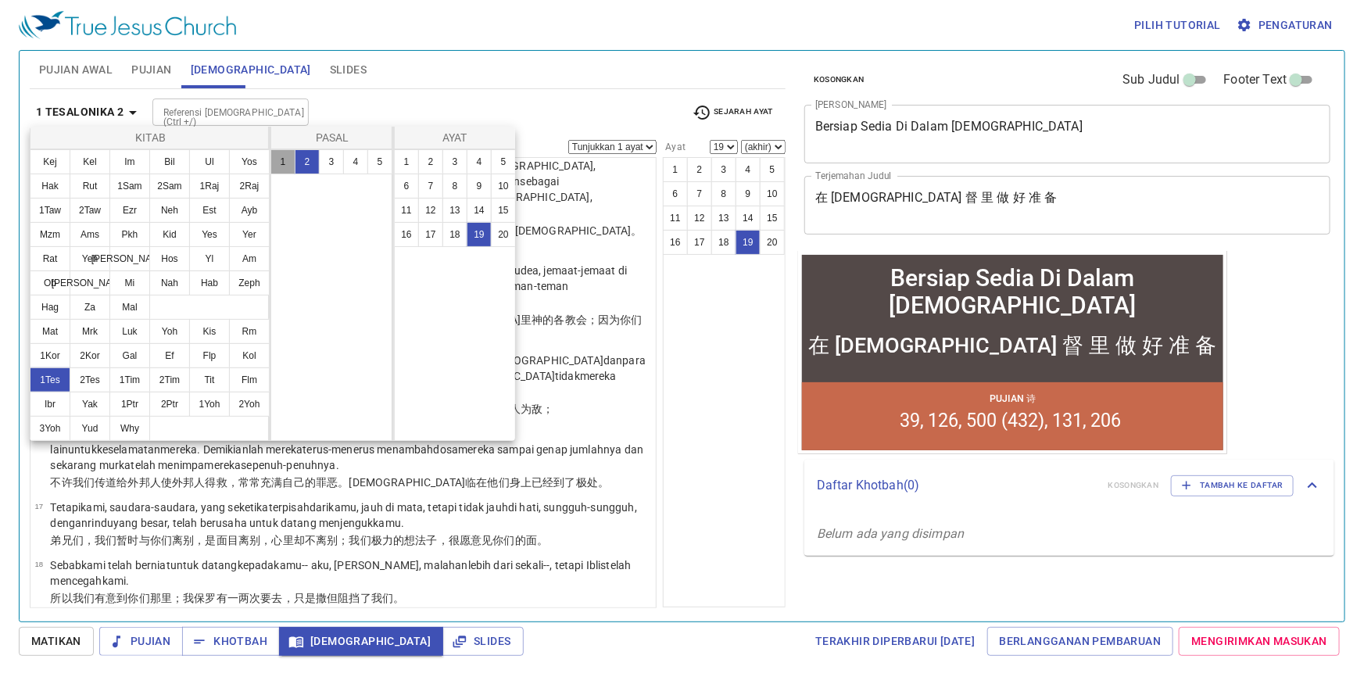
click at [277, 156] on button "1" at bounding box center [282, 161] width 25 height 25
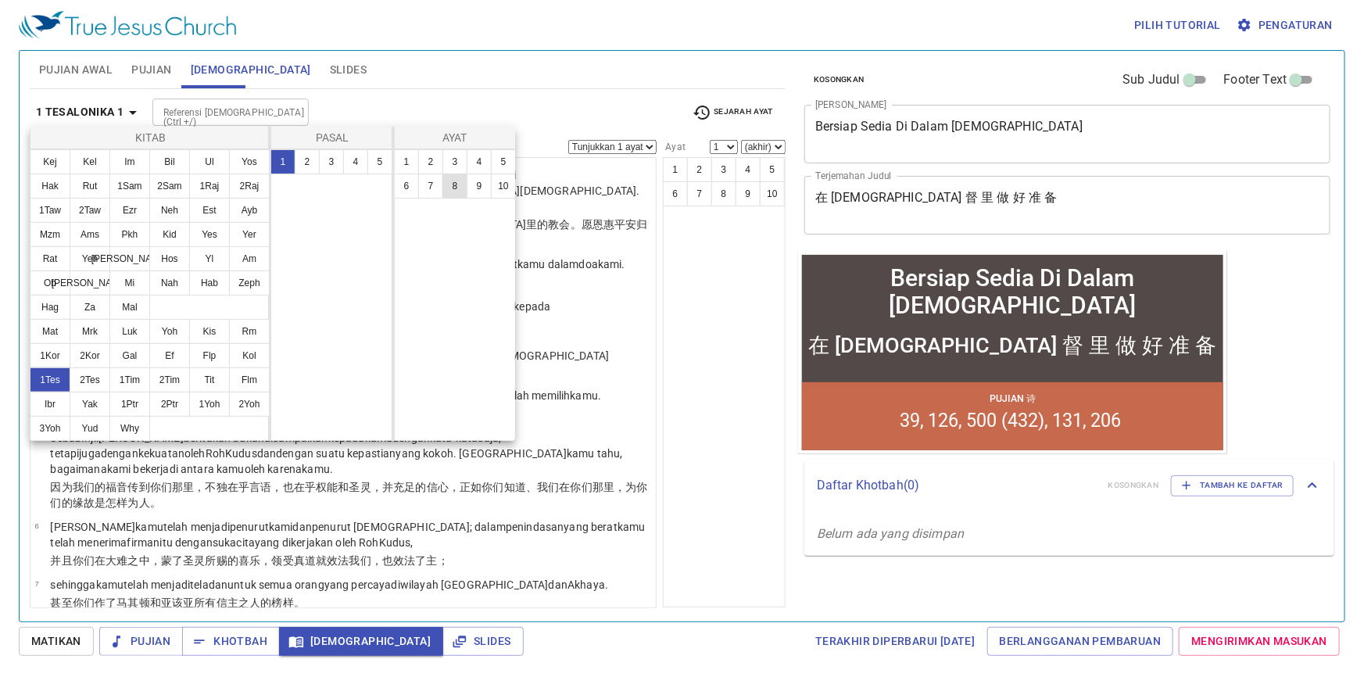
click at [457, 182] on button "8" at bounding box center [454, 185] width 25 height 25
select select "8"
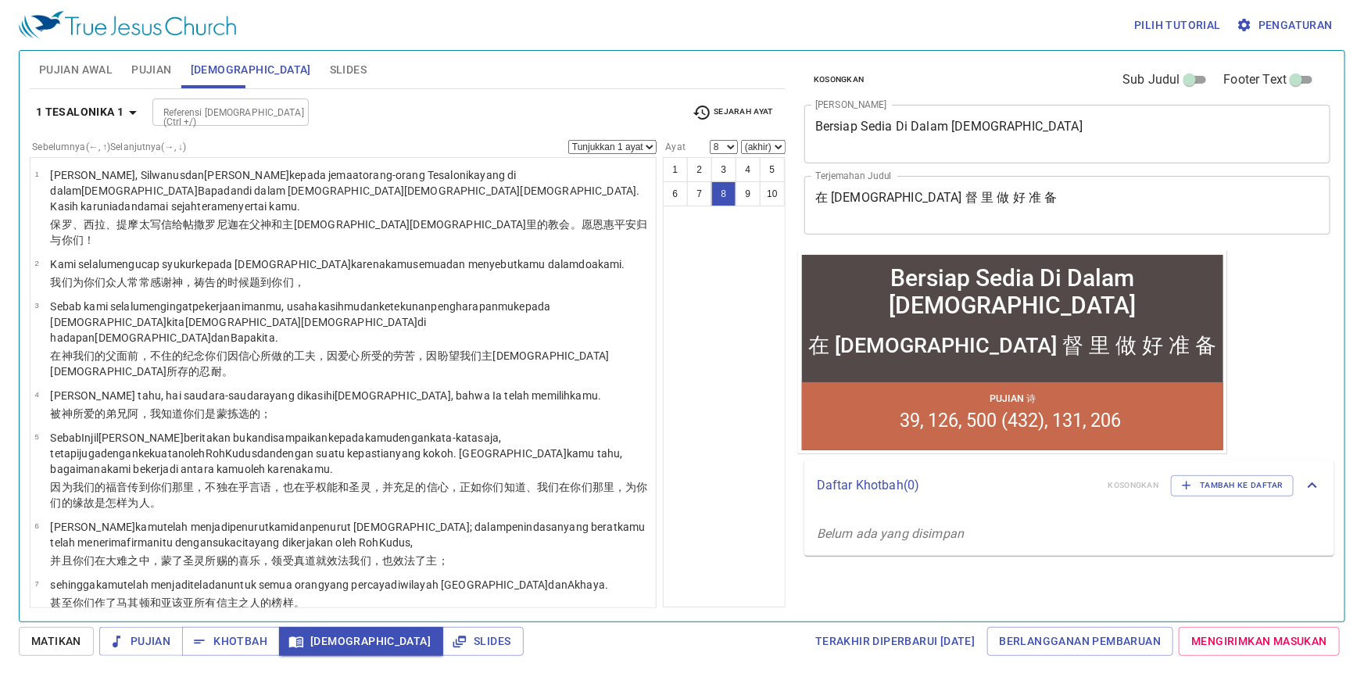
scroll to position [141, 0]
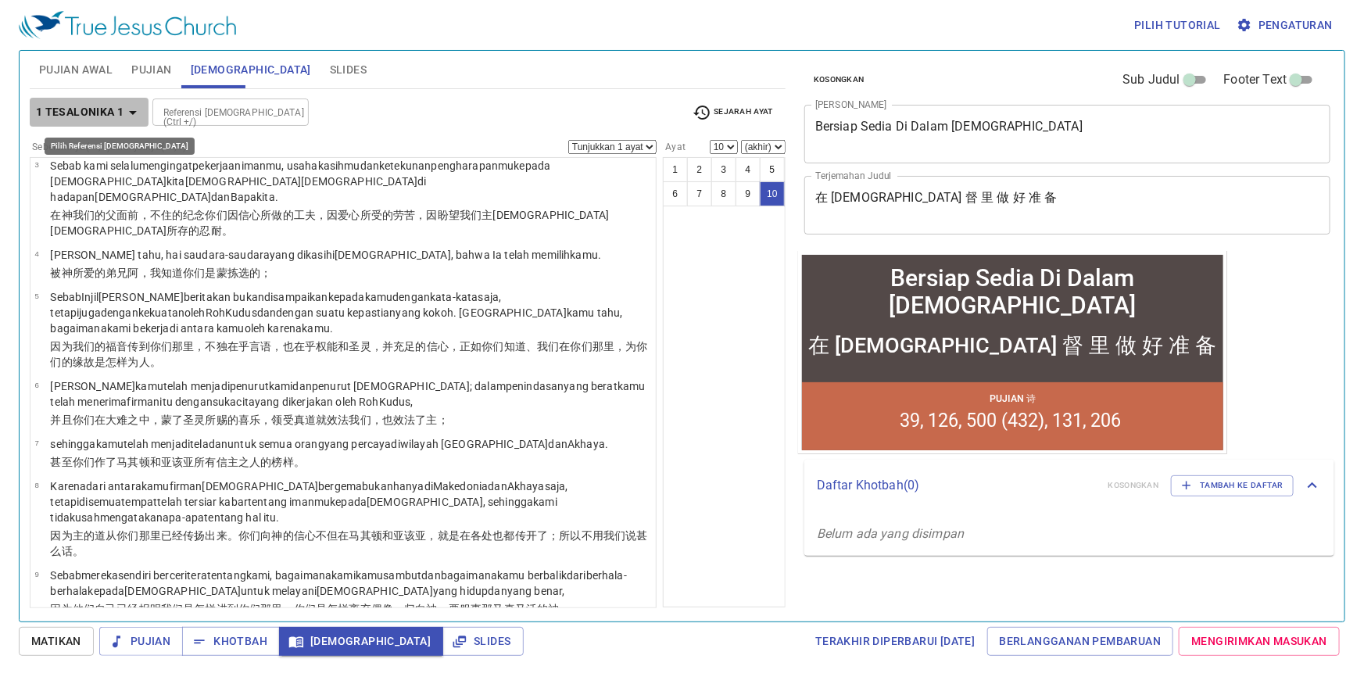
click at [139, 113] on icon "button" at bounding box center [132, 112] width 19 height 19
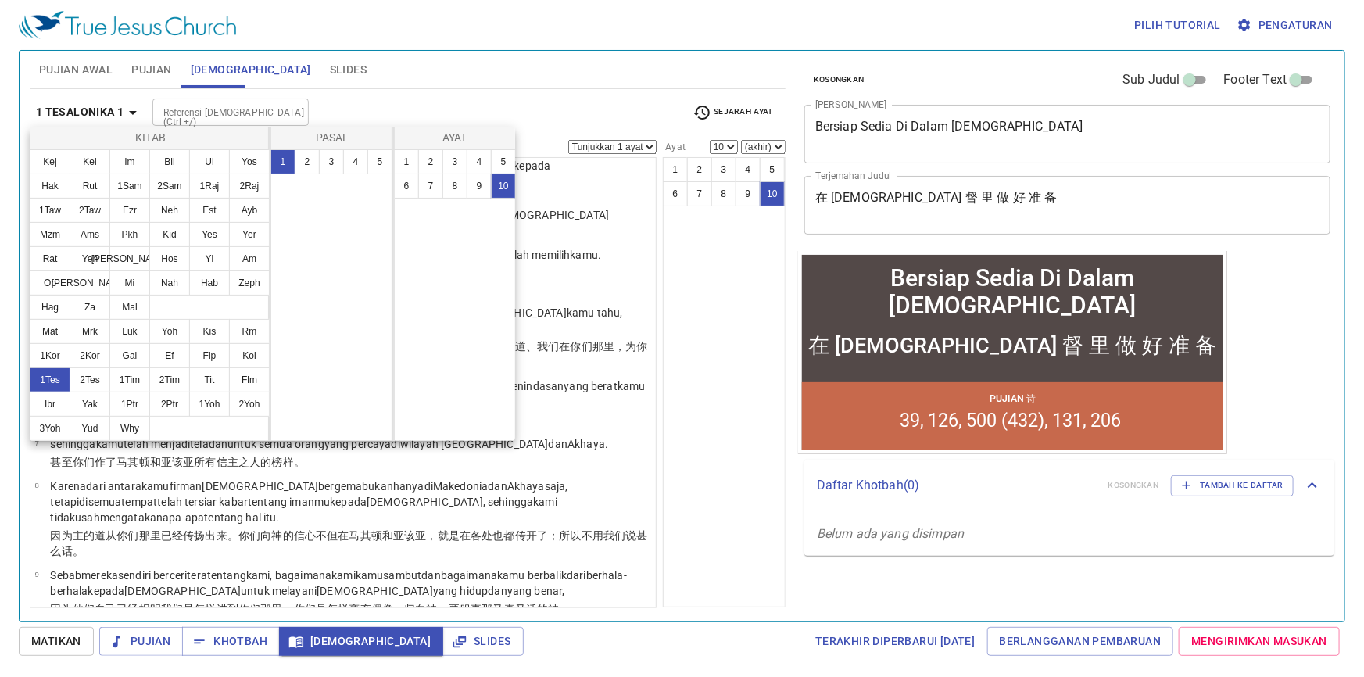
click at [136, 116] on div at bounding box center [682, 338] width 1364 height 677
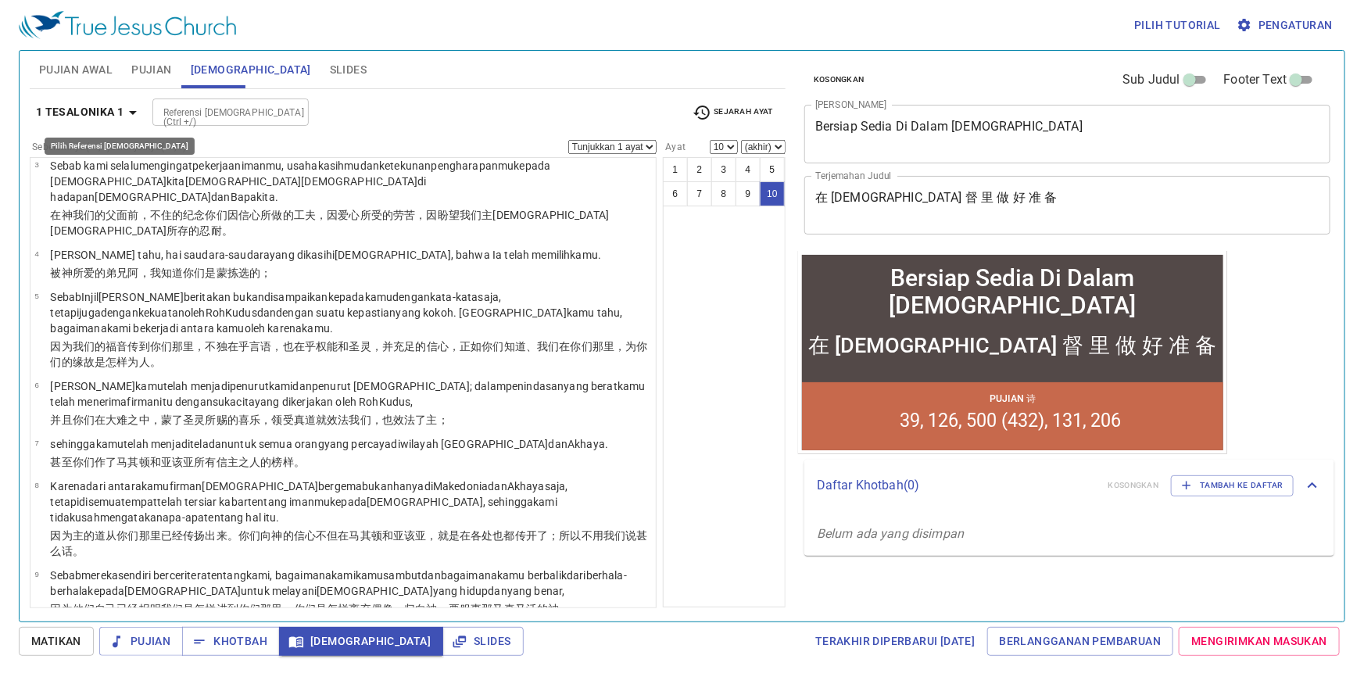
click at [137, 109] on icon "button" at bounding box center [132, 112] width 19 height 19
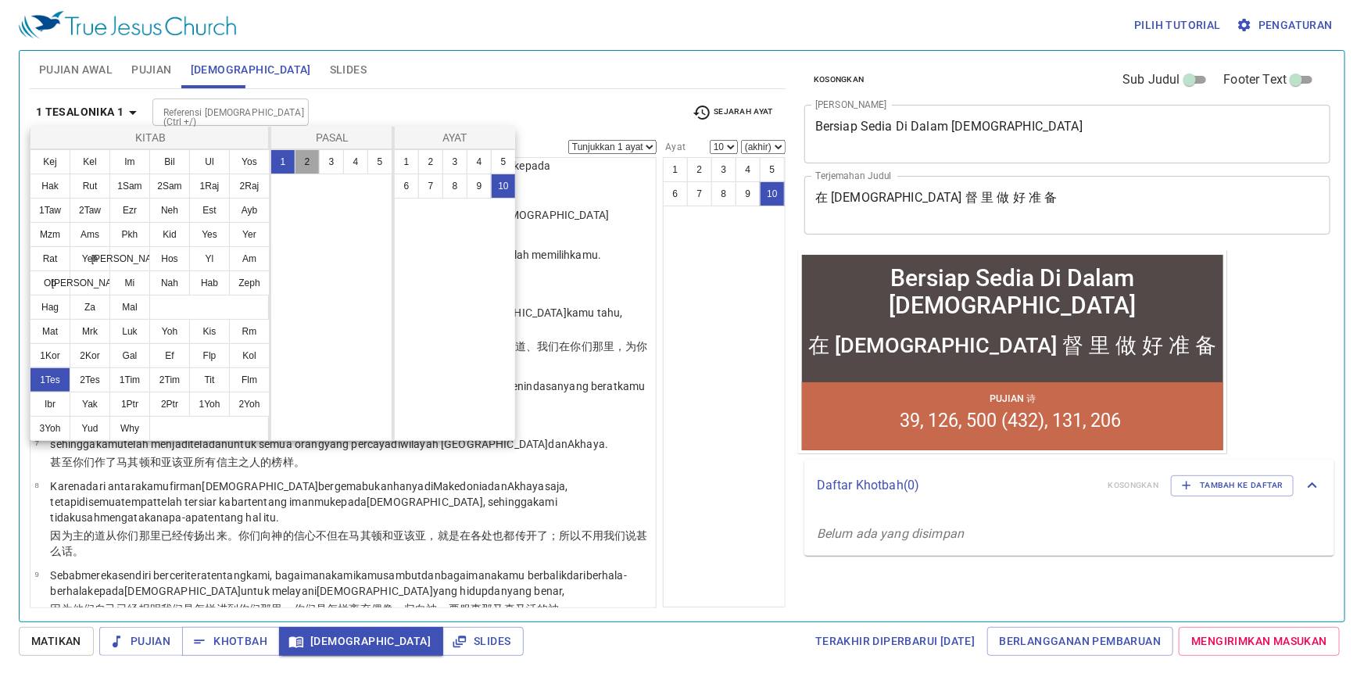
click at [301, 157] on button "2" at bounding box center [307, 161] width 25 height 25
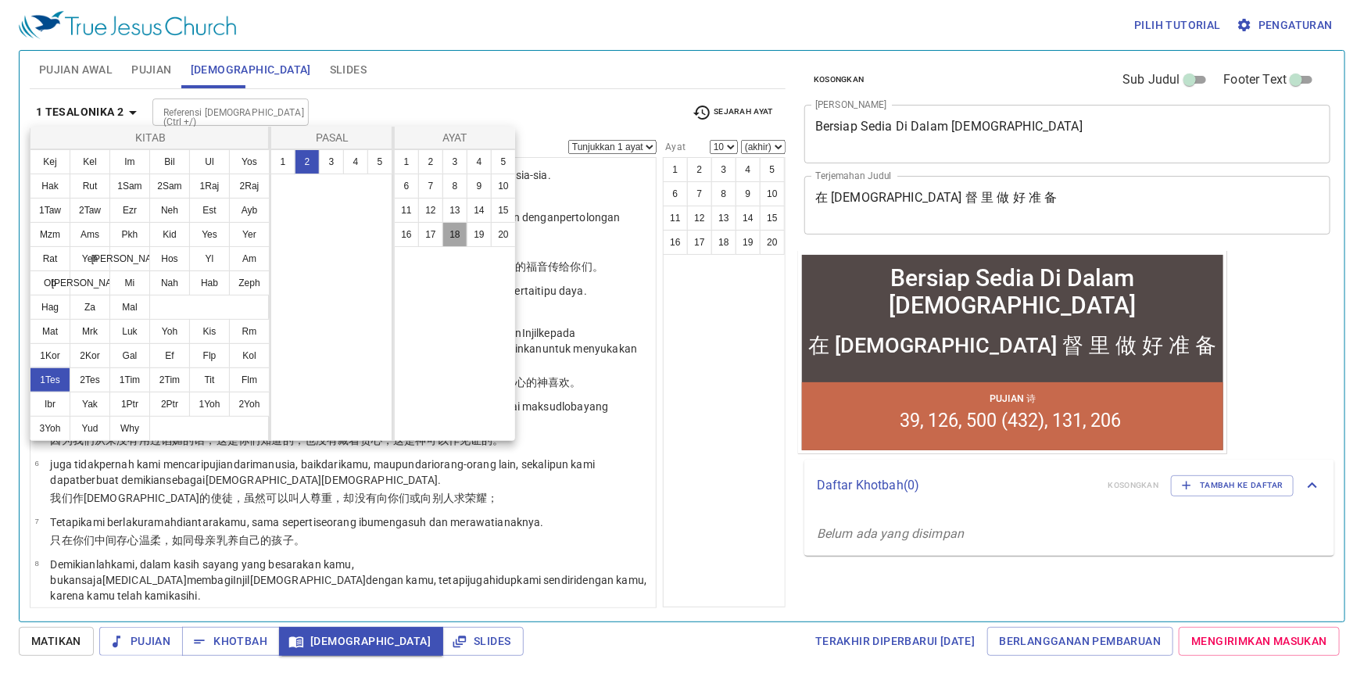
click at [460, 237] on button "18" at bounding box center [454, 234] width 25 height 25
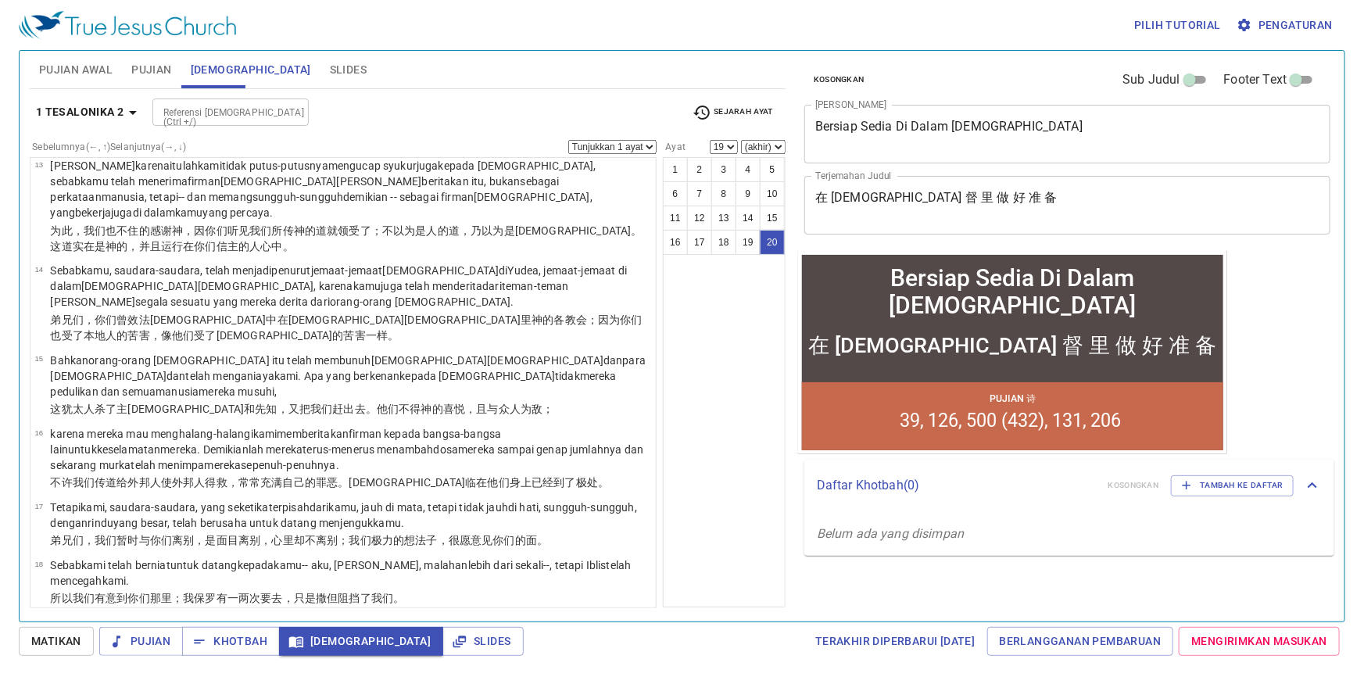
select select "20"
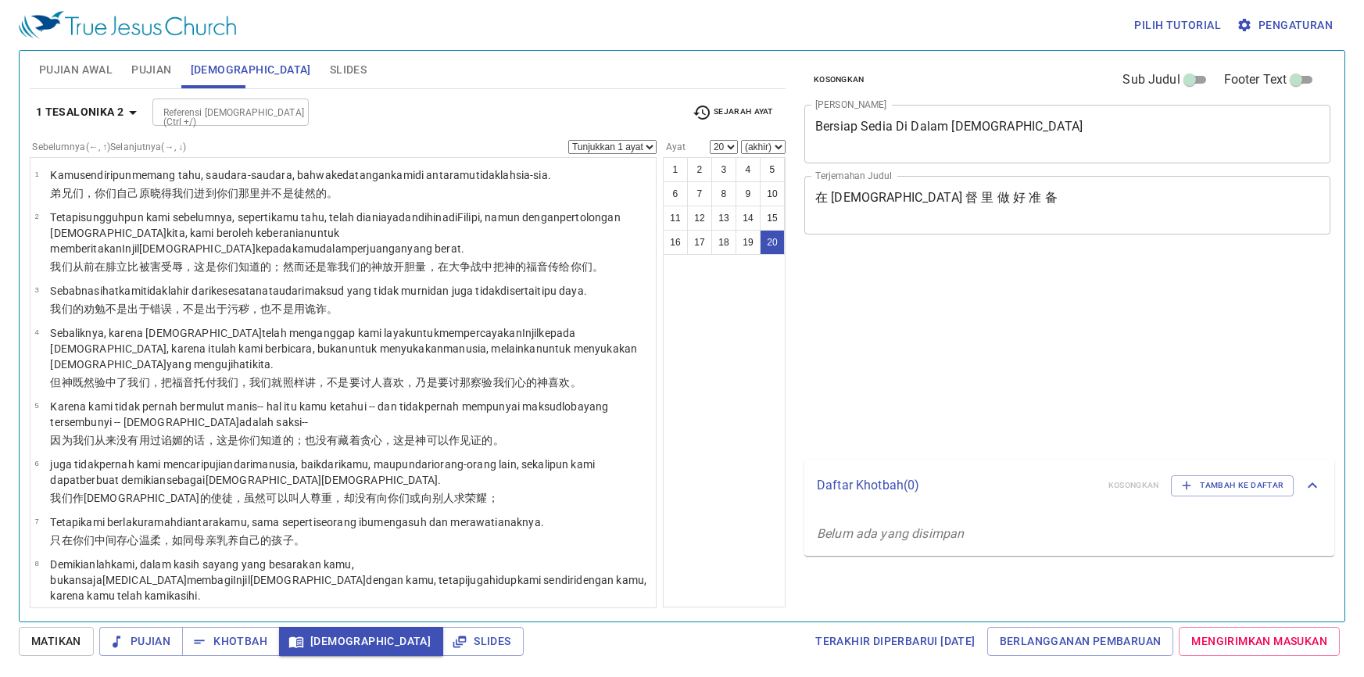
select select "20"
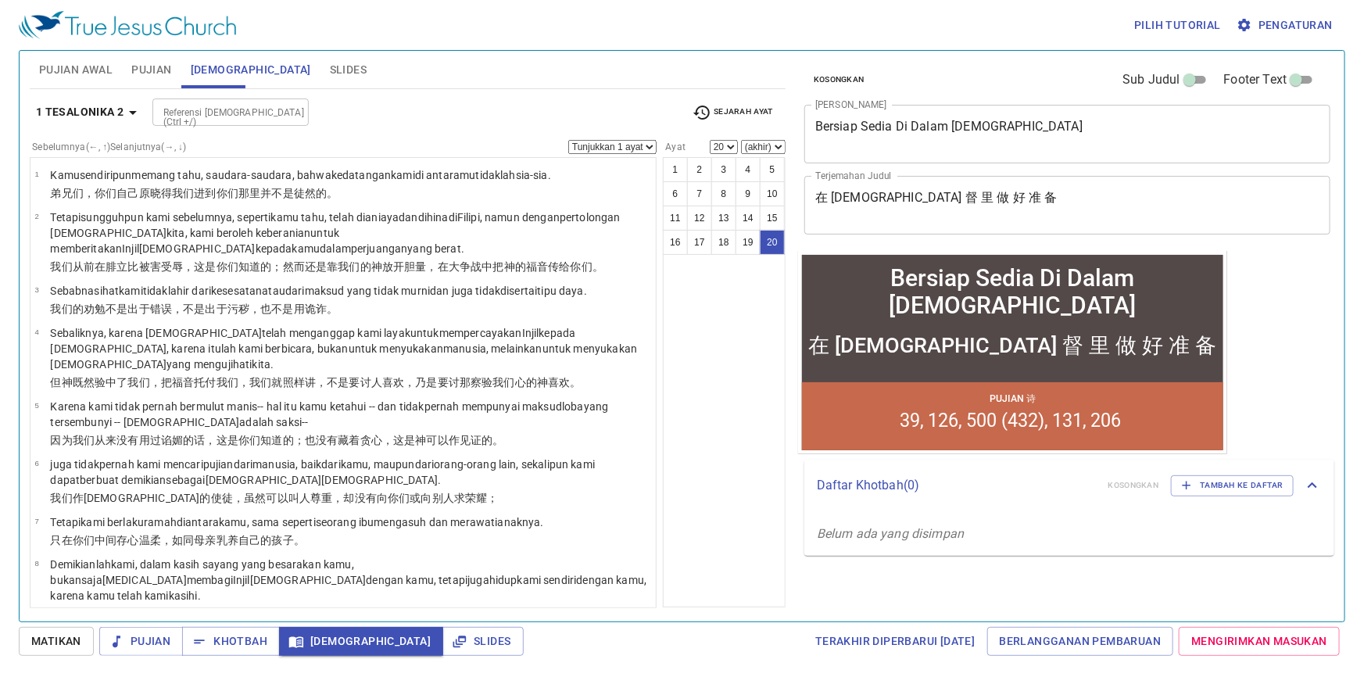
scroll to position [719, 0]
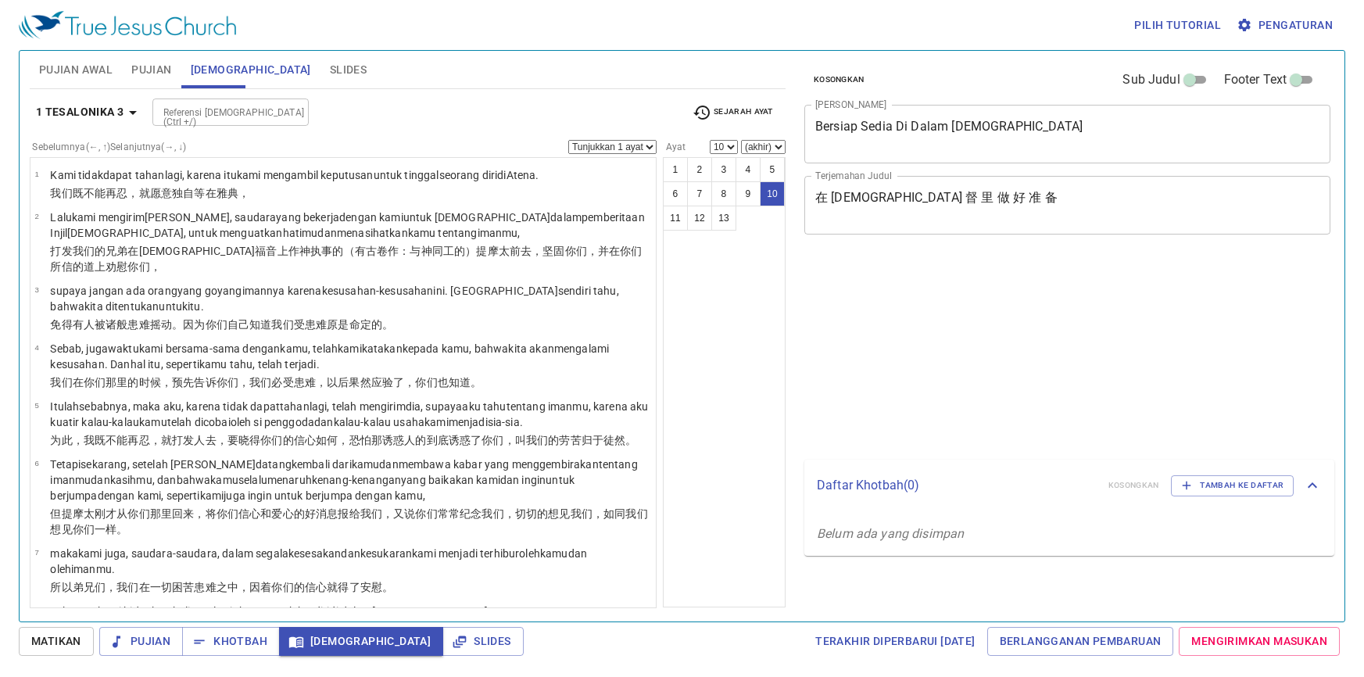
select select "10"
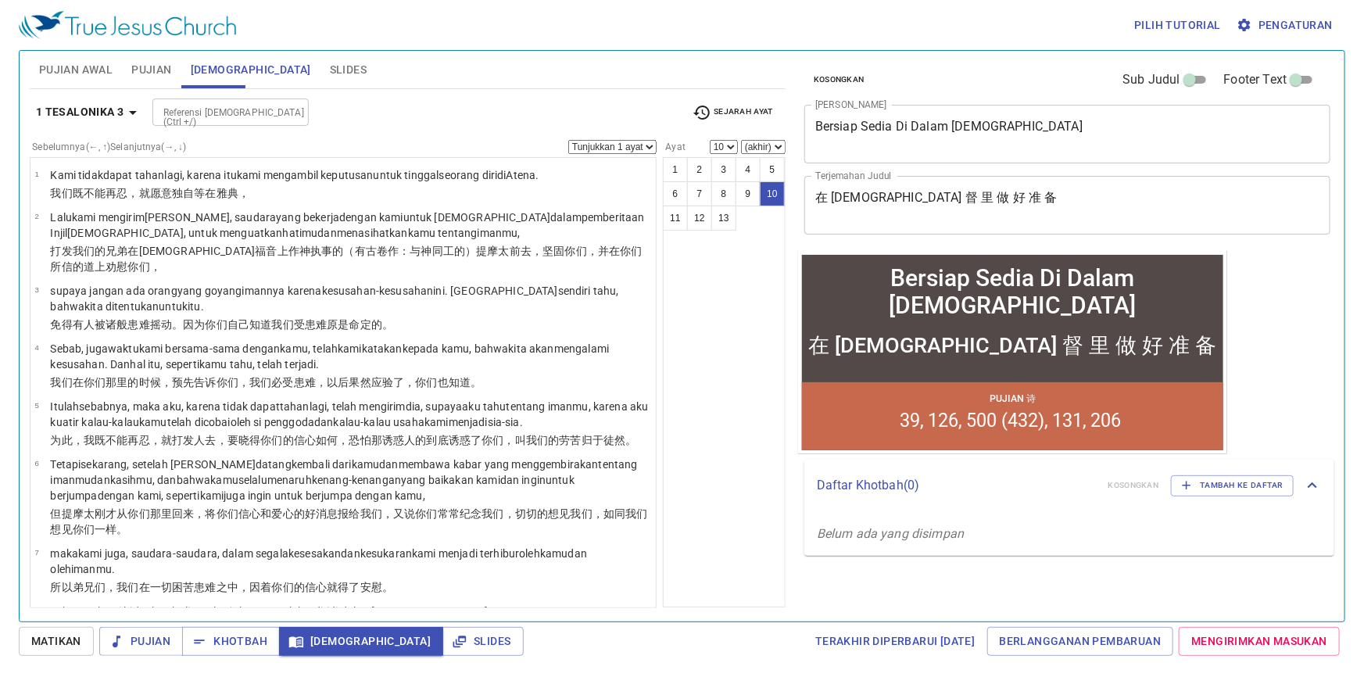
scroll to position [314, 0]
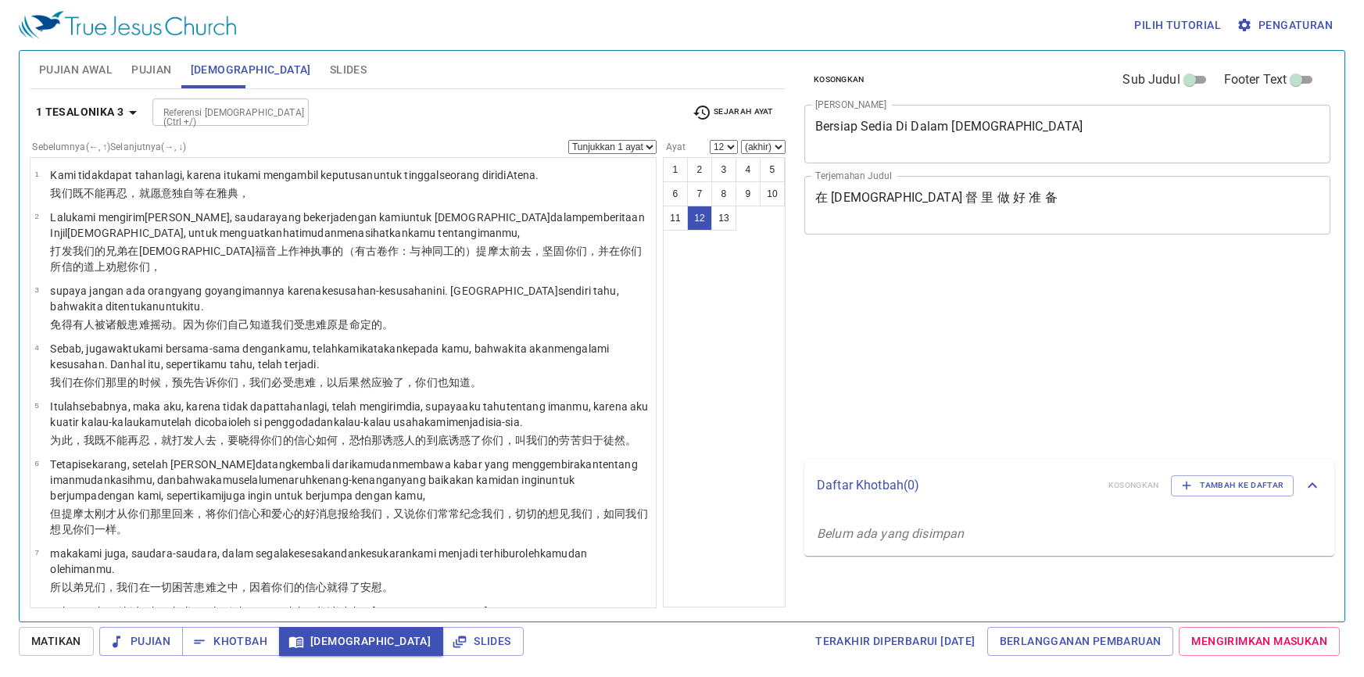
select select "12"
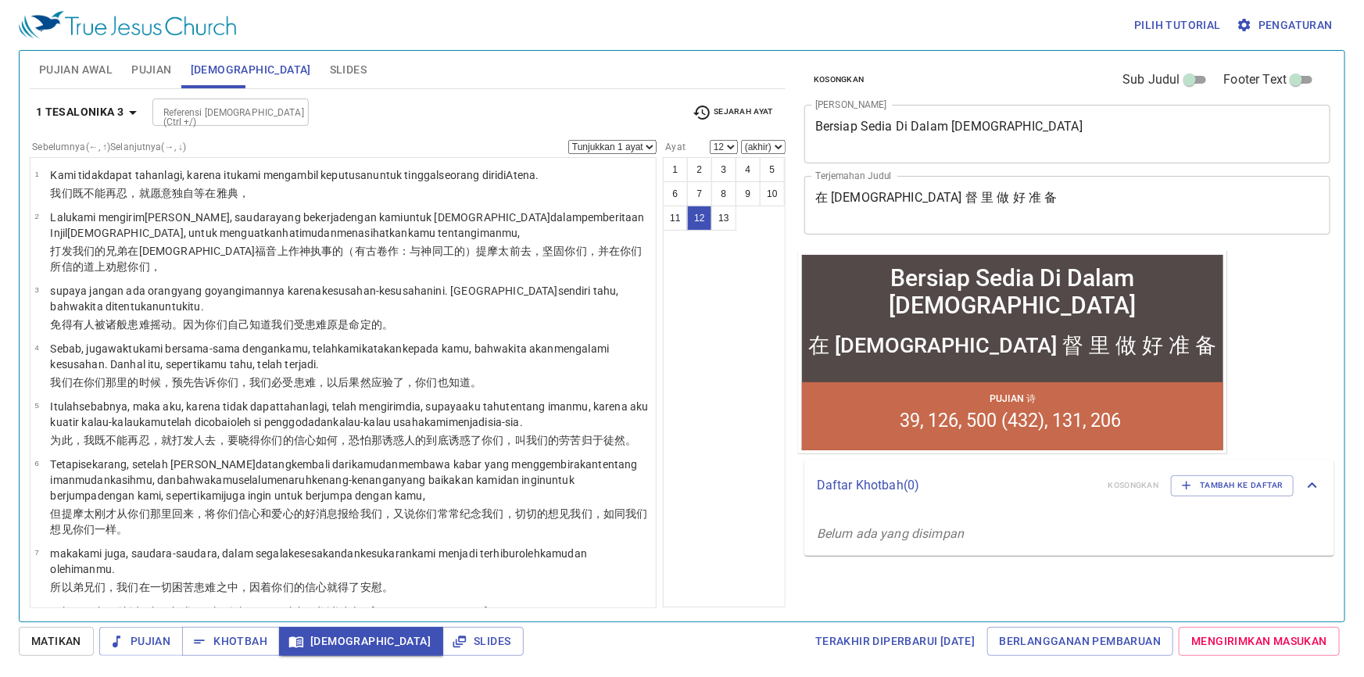
scroll to position [314, 0]
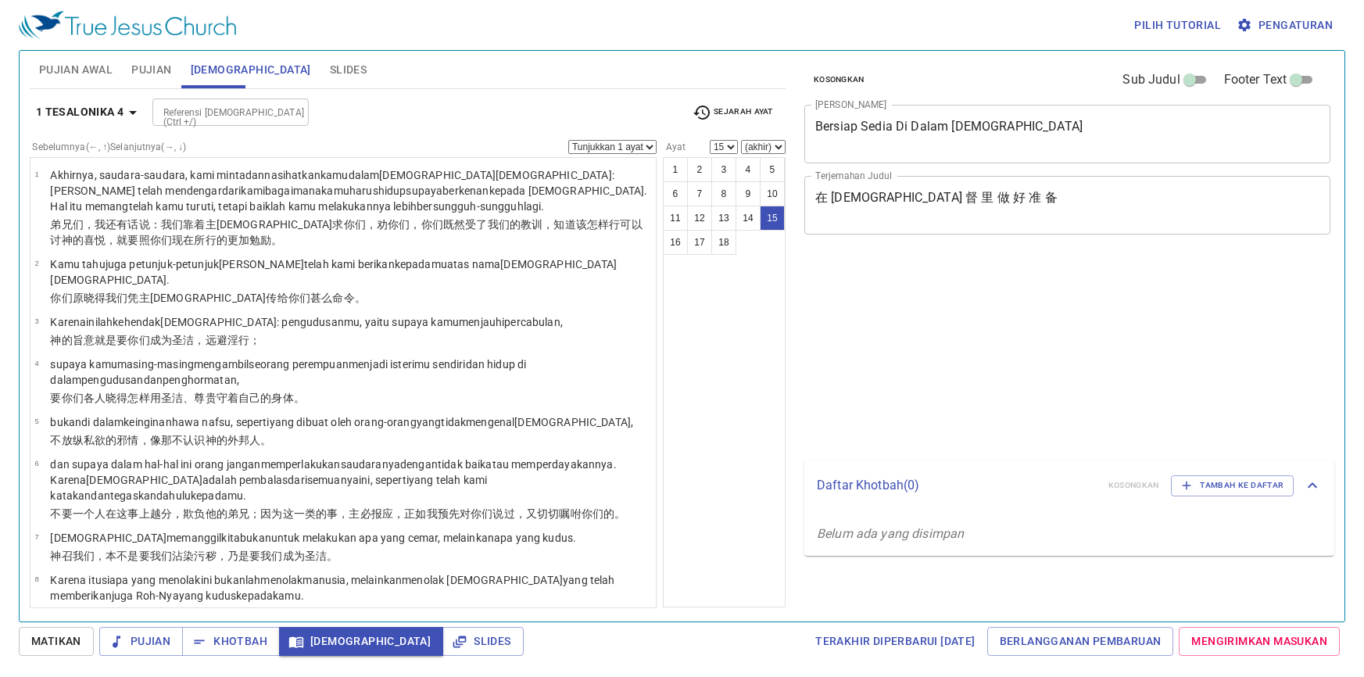
select select "15"
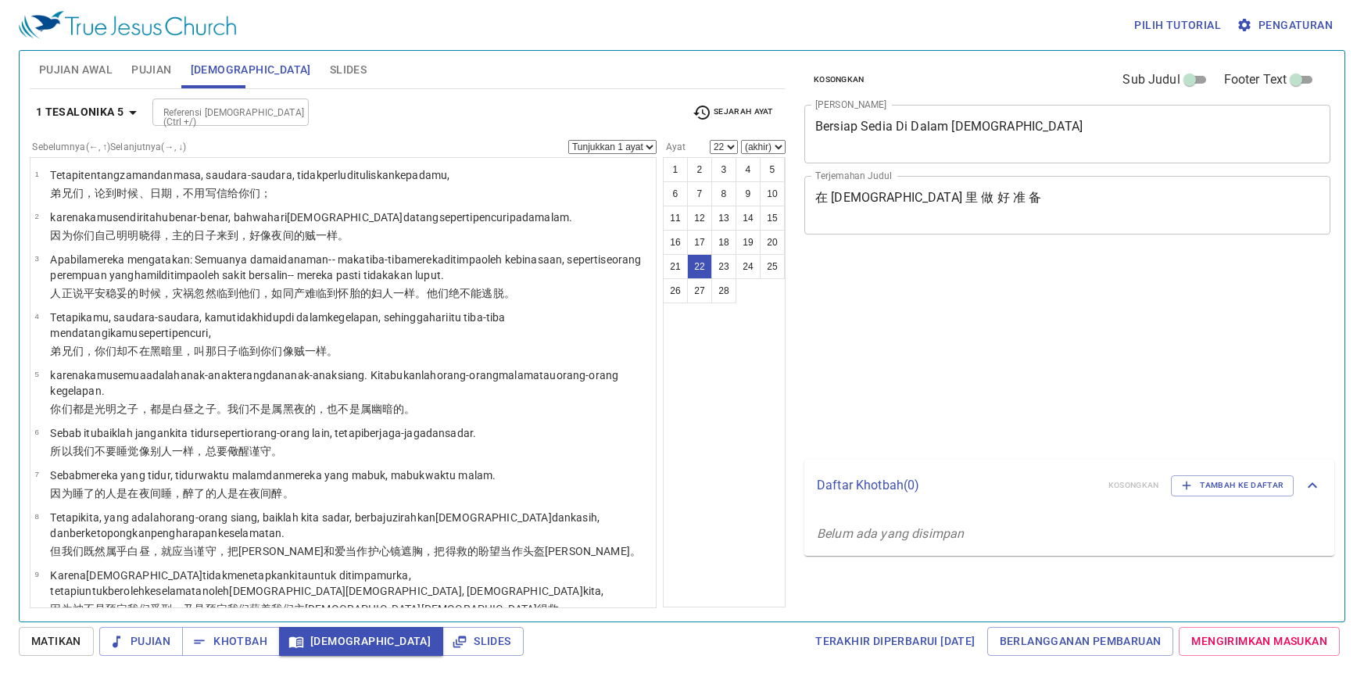
select select "22"
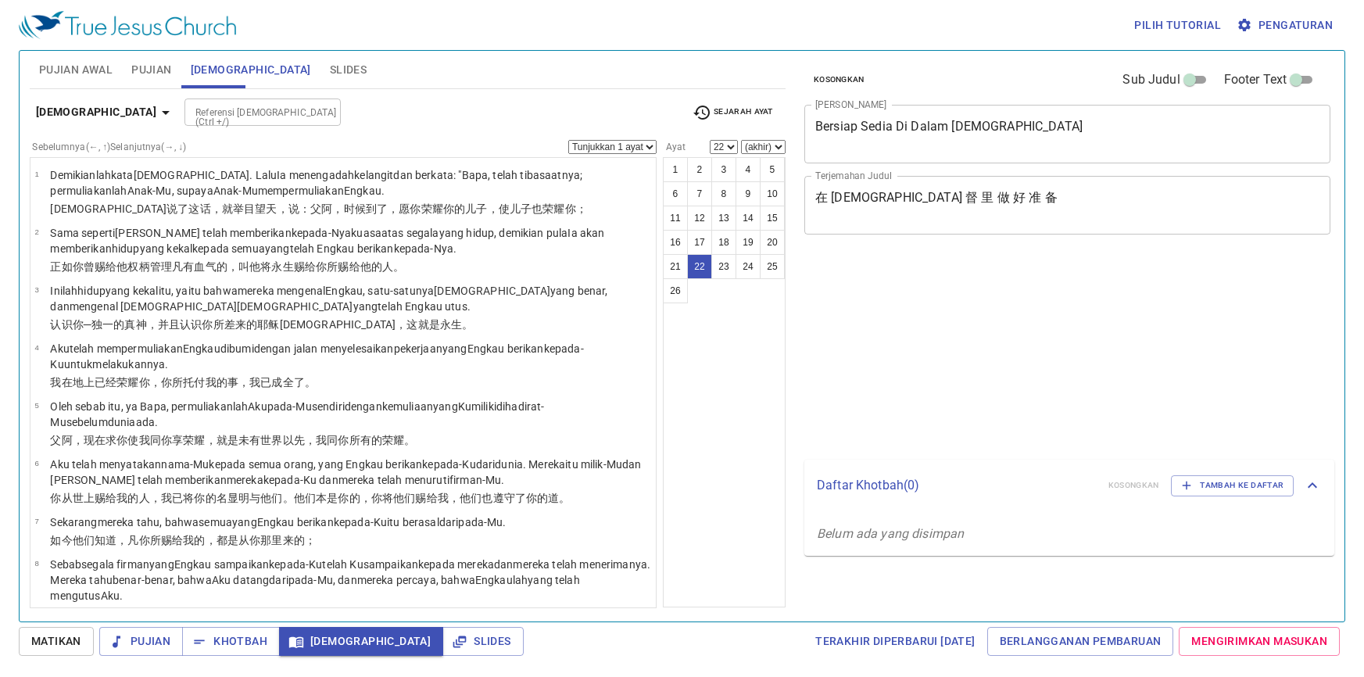
select select "22"
